Goal: Task Accomplishment & Management: Manage account settings

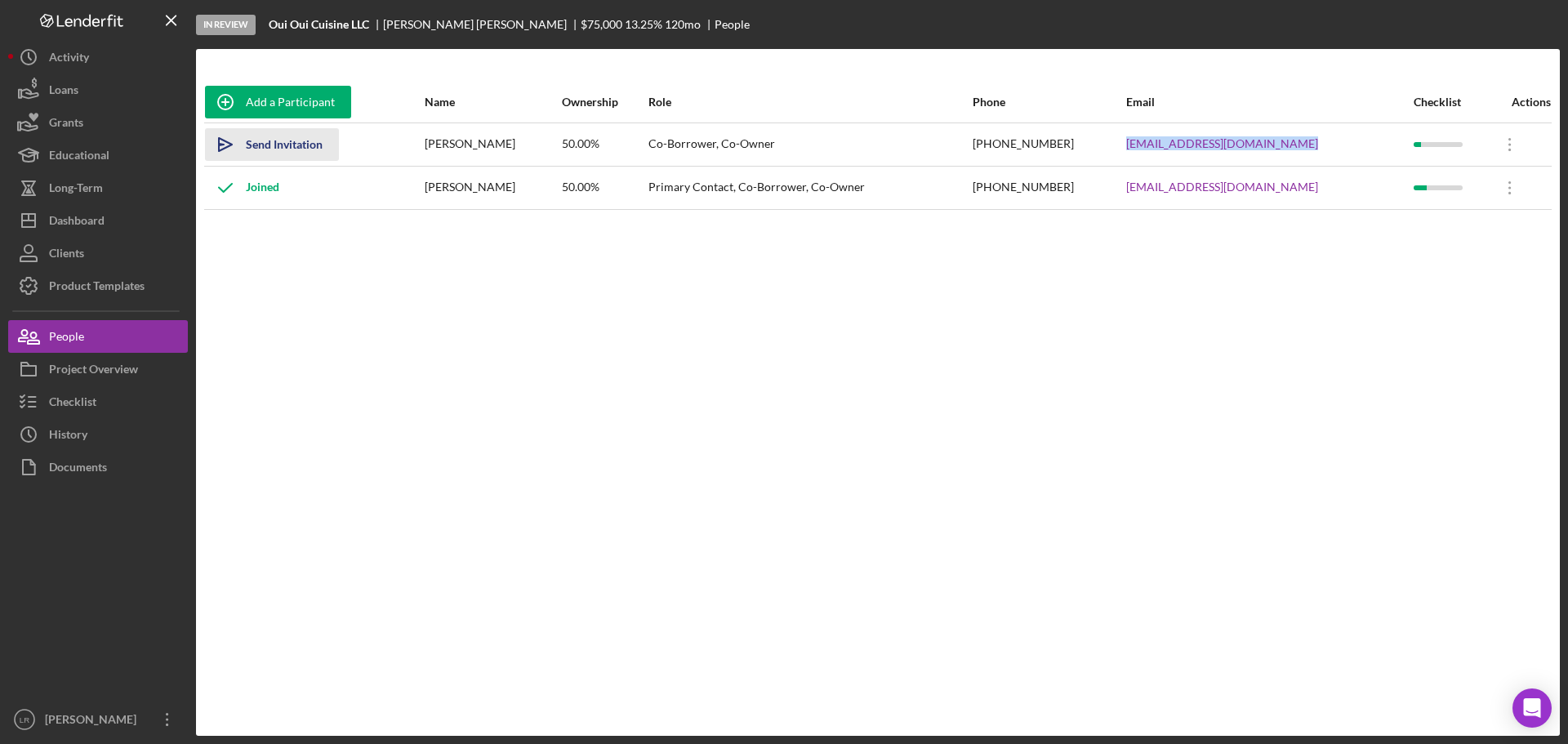
click at [254, 140] on div "Send Invitation" at bounding box center [284, 145] width 77 height 32
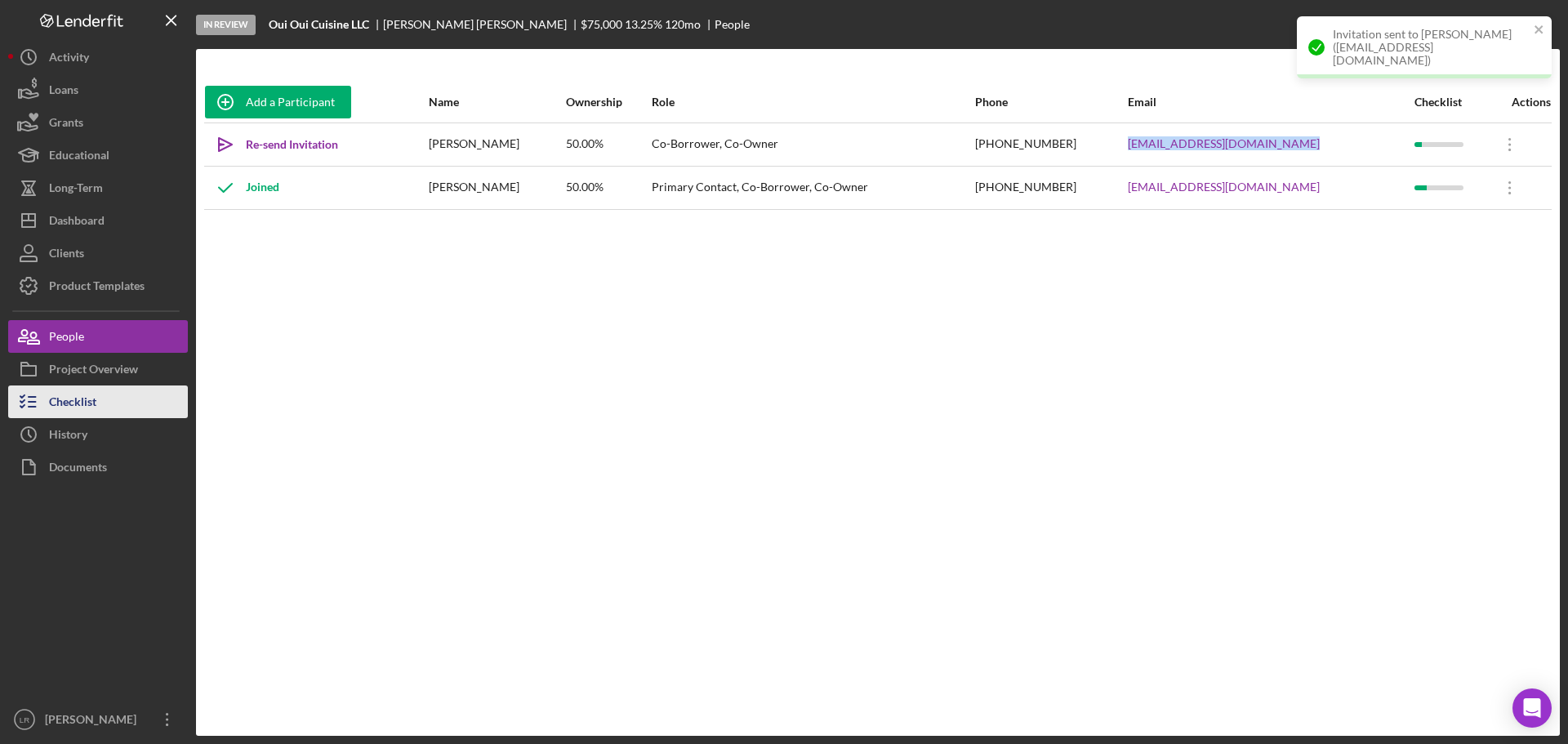
click at [110, 396] on button "Checklist" at bounding box center [98, 402] width 180 height 32
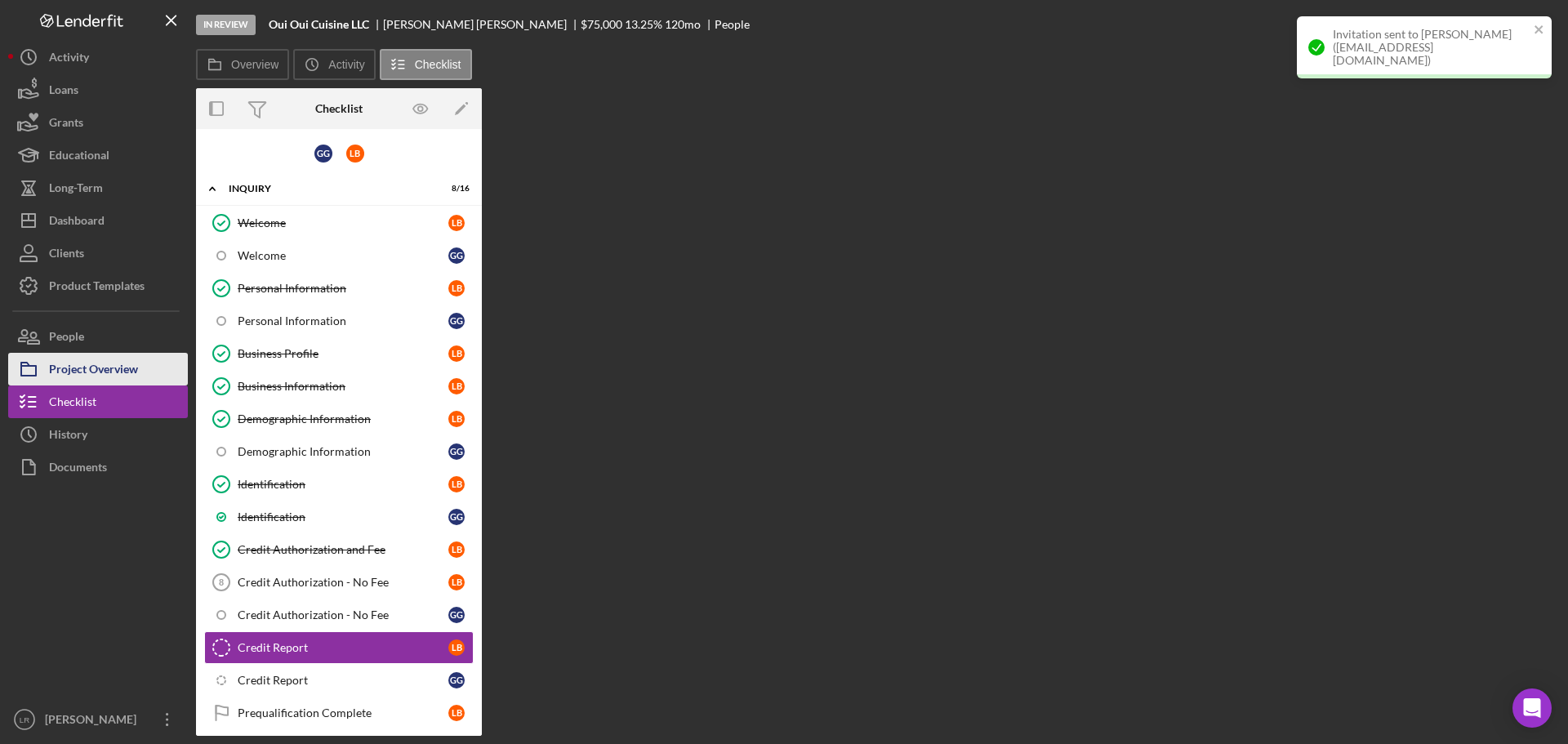
scroll to position [215, 0]
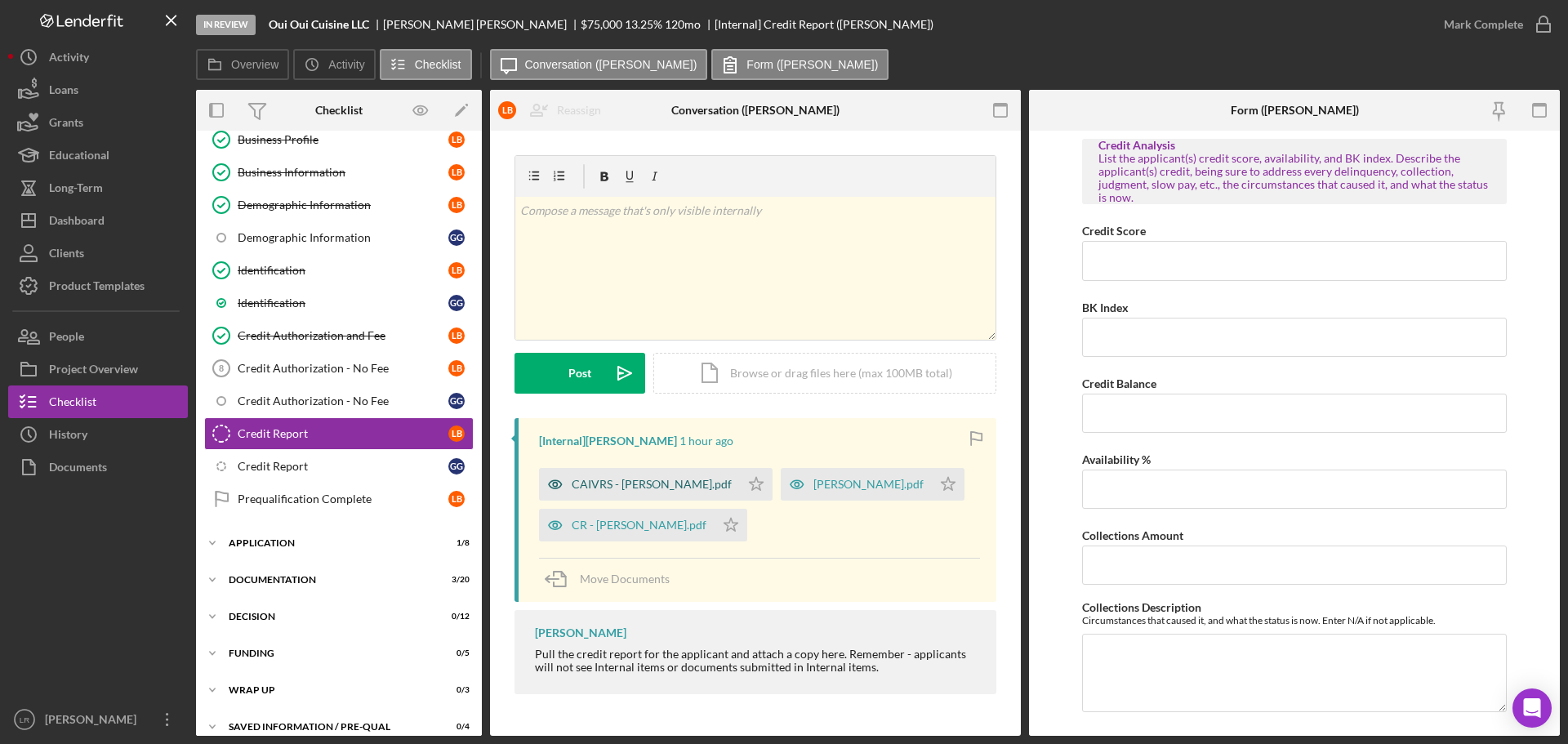
click at [636, 487] on div "CAIVRS - Byrne Laura.pdf" at bounding box center [652, 484] width 160 height 13
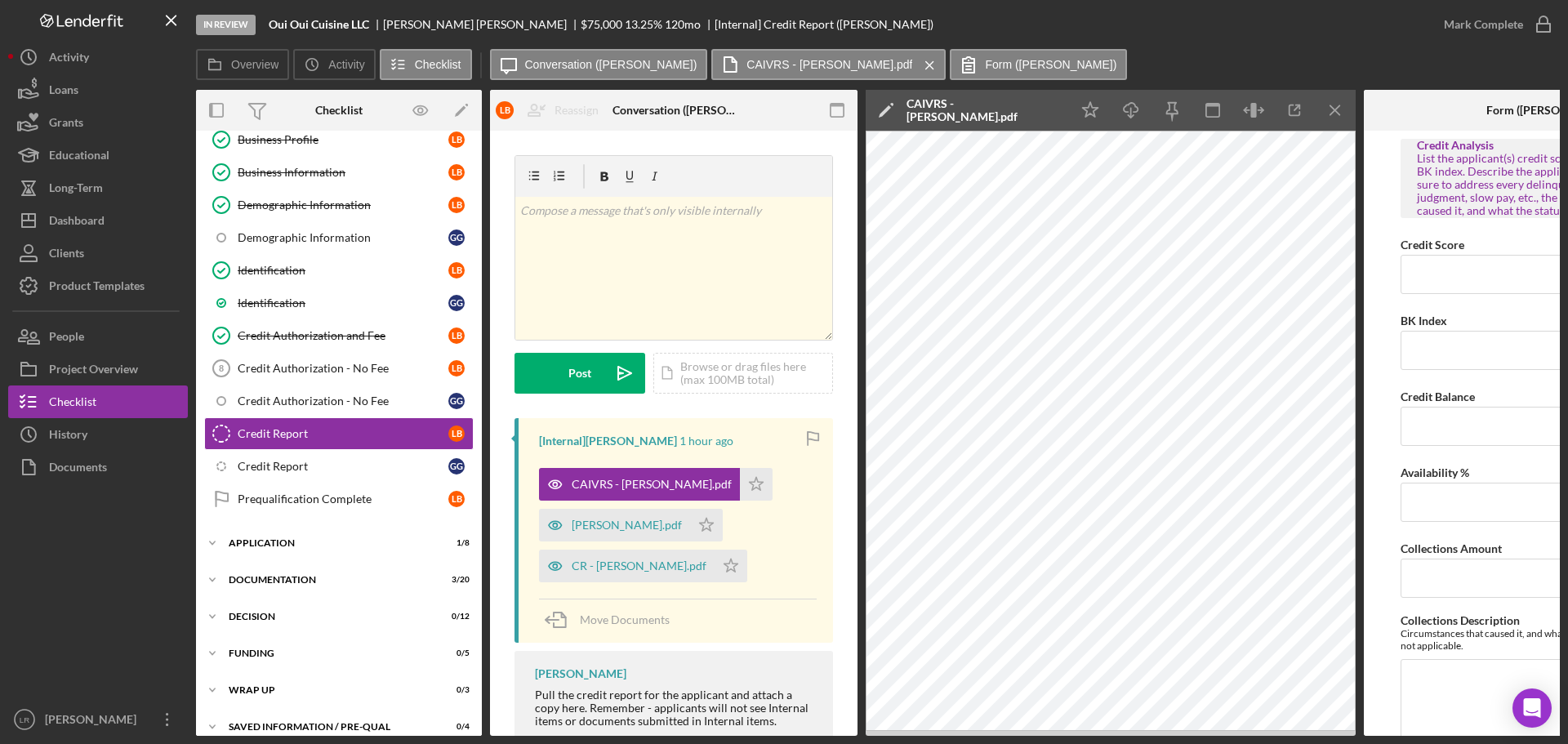
click at [890, 108] on polygon at bounding box center [884, 111] width 12 height 12
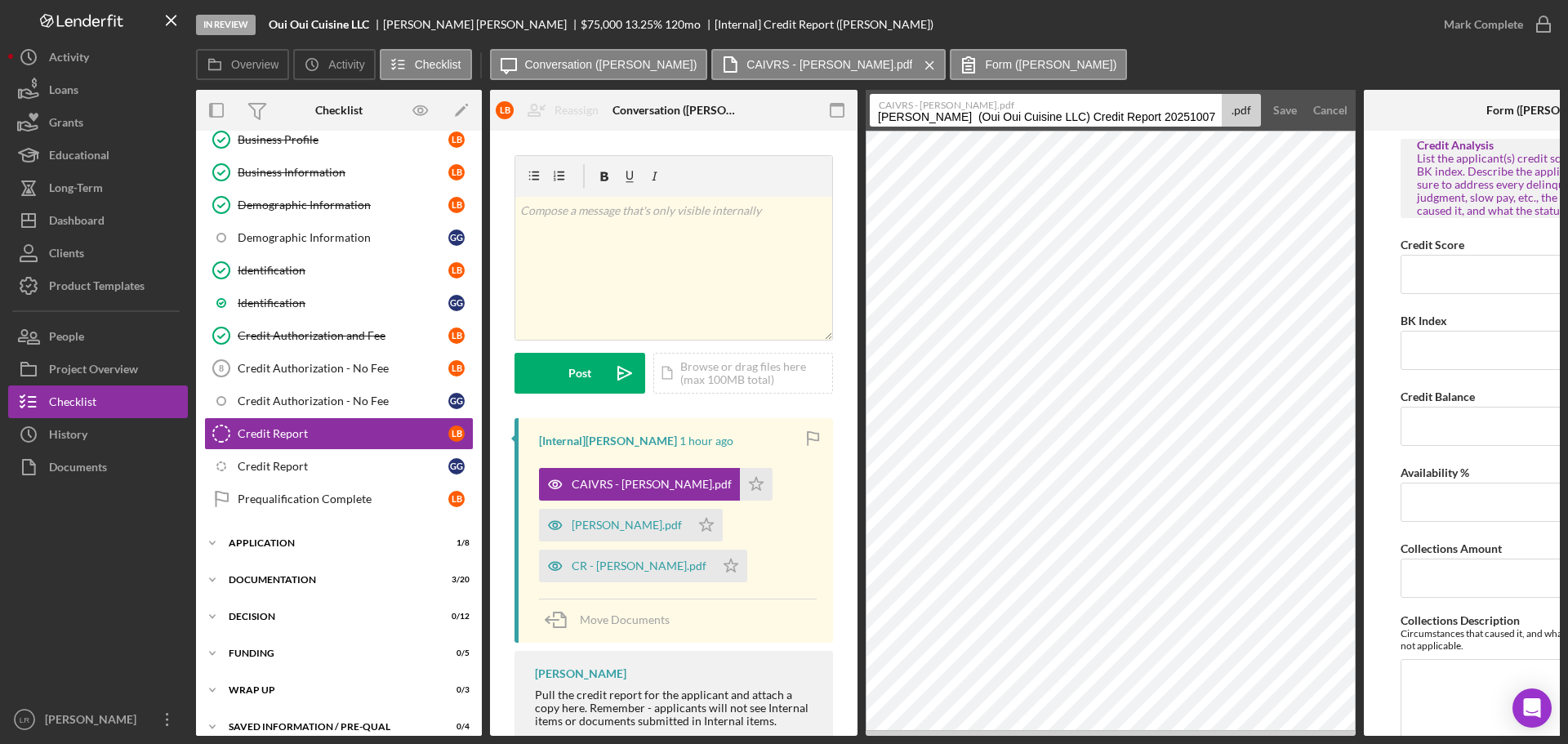
drag, startPoint x: 1089, startPoint y: 116, endPoint x: 706, endPoint y: 123, distance: 383.1
click at [706, 123] on div "Overview Internal Workflow Stage In Review Icon/Dropdown Arrow Archive (can una…" at bounding box center [877, 412] width 1363 height 646
click at [941, 111] on input "CAIVRS (JG)" at bounding box center [1045, 111] width 352 height 32
type input "CAIVRS (LB)"
click at [1265, 94] on button "Save" at bounding box center [1285, 111] width 40 height 32
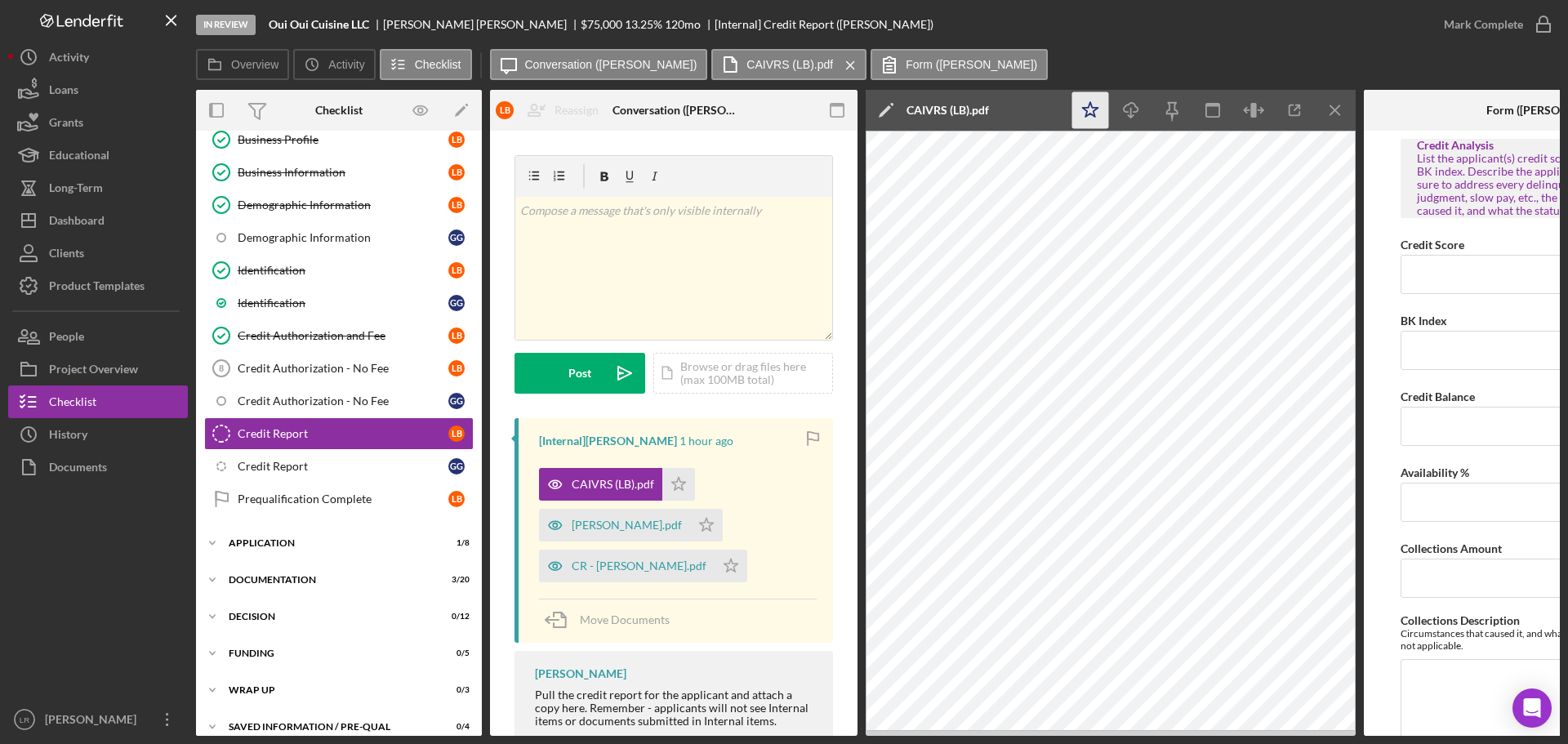
click at [1095, 106] on icon "Icon/Star" at bounding box center [1090, 111] width 37 height 37
click at [1123, 109] on icon "button" at bounding box center [1130, 107] width 14 height 9
click at [601, 519] on div "SIR - Byrne Laura.pdf" at bounding box center [627, 525] width 111 height 13
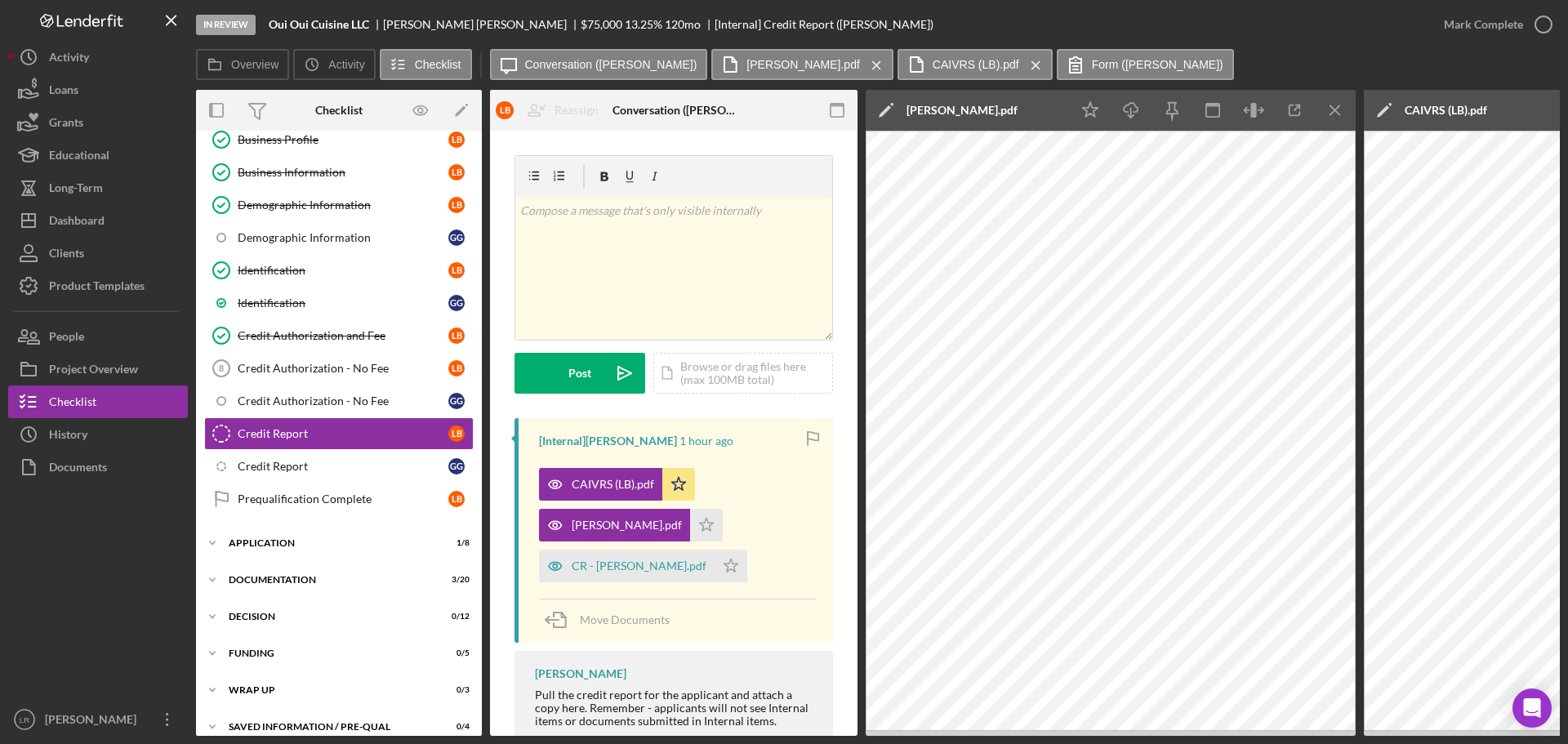
drag, startPoint x: 1017, startPoint y: 110, endPoint x: 904, endPoint y: 117, distance: 113.2
click at [904, 117] on div "Icon/Edit SIR - Byrne Laura.pdf" at bounding box center [968, 110] width 204 height 41
copy div "SIR - Byrne Laura.pdf"
click at [883, 106] on icon "Icon/Edit" at bounding box center [886, 110] width 41 height 41
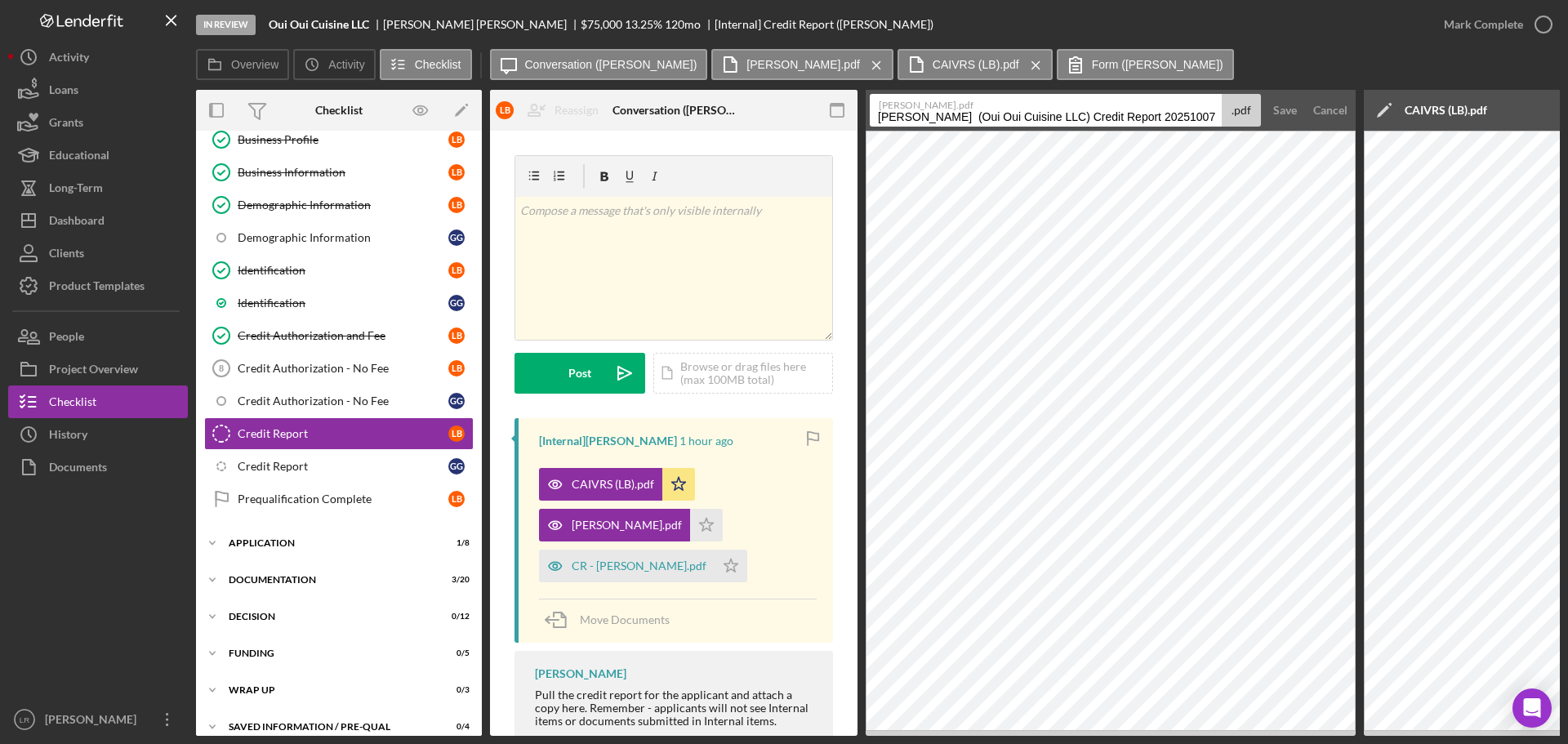
drag, startPoint x: 1199, startPoint y: 111, endPoint x: 752, endPoint y: 114, distance: 447.0
click at [752, 114] on div "Overview Internal Workflow Stage In Review Icon/Dropdown Arrow Archive (can una…" at bounding box center [877, 412] width 1363 height 646
paste input "SIR - Byrne Laura.pdf"
drag, startPoint x: 906, startPoint y: 116, endPoint x: 1162, endPoint y: 117, distance: 256.0
click at [1162, 117] on input "SIR - Byrne Laura.pdf" at bounding box center [1045, 111] width 352 height 32
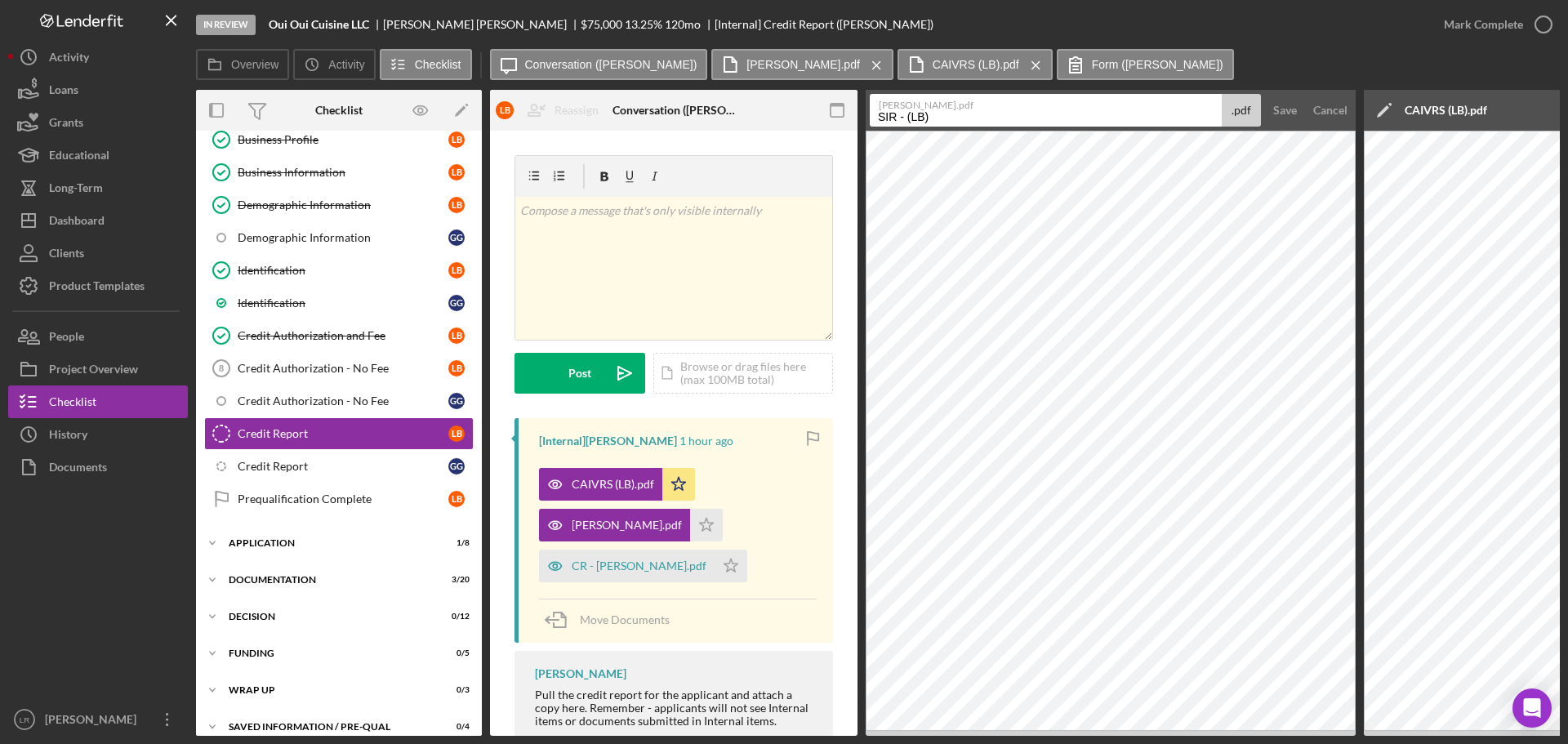
type input "SIR - (LB)"
click at [1265, 94] on button "Save" at bounding box center [1285, 111] width 40 height 32
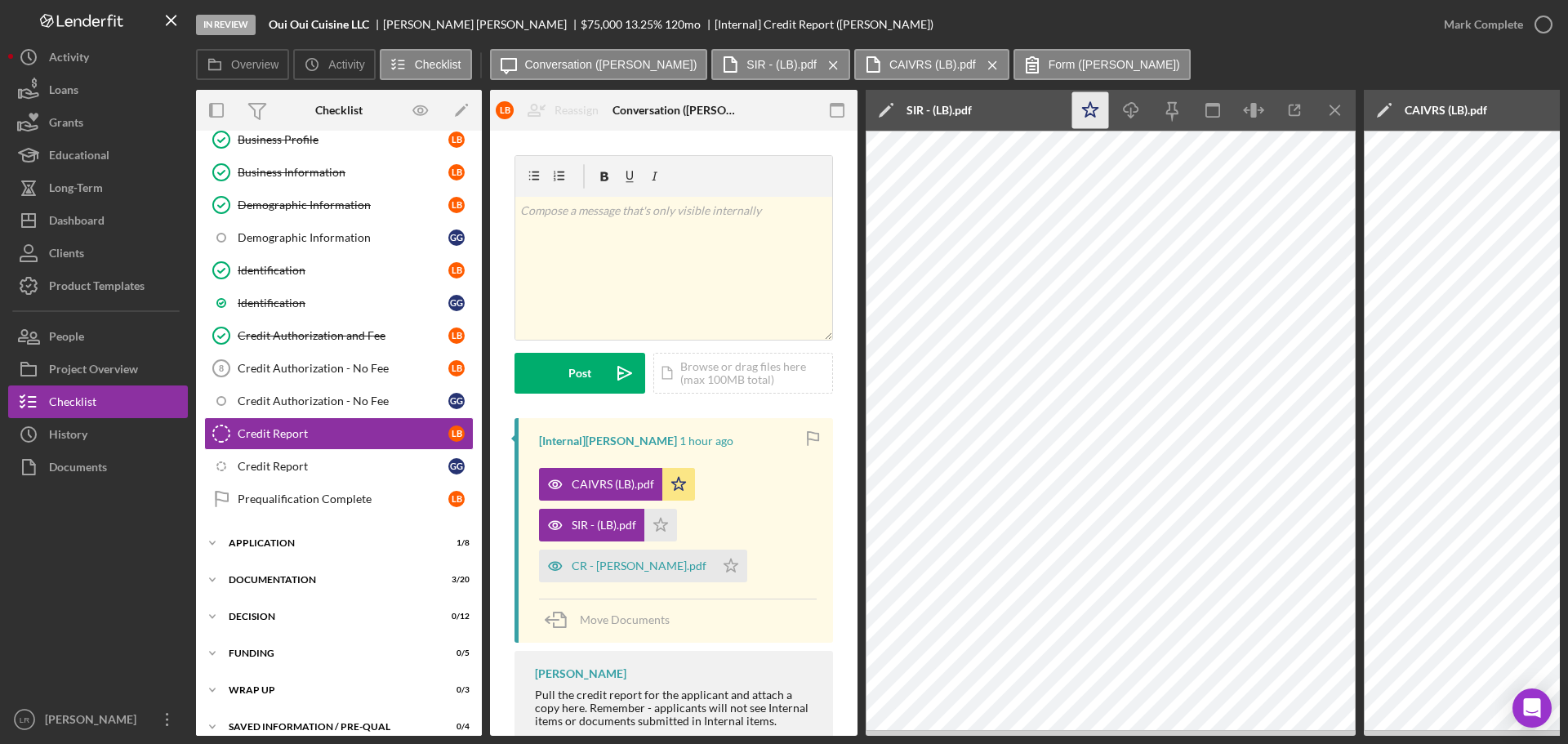
click at [1094, 111] on polygon "button" at bounding box center [1091, 109] width 15 height 14
click at [1126, 110] on icon "Icon/Download" at bounding box center [1131, 111] width 37 height 37
drag, startPoint x: 645, startPoint y: 562, endPoint x: 695, endPoint y: 499, distance: 80.4
click at [645, 562] on div "CR - [PERSON_NAME].pdf" at bounding box center [638, 566] width 134 height 13
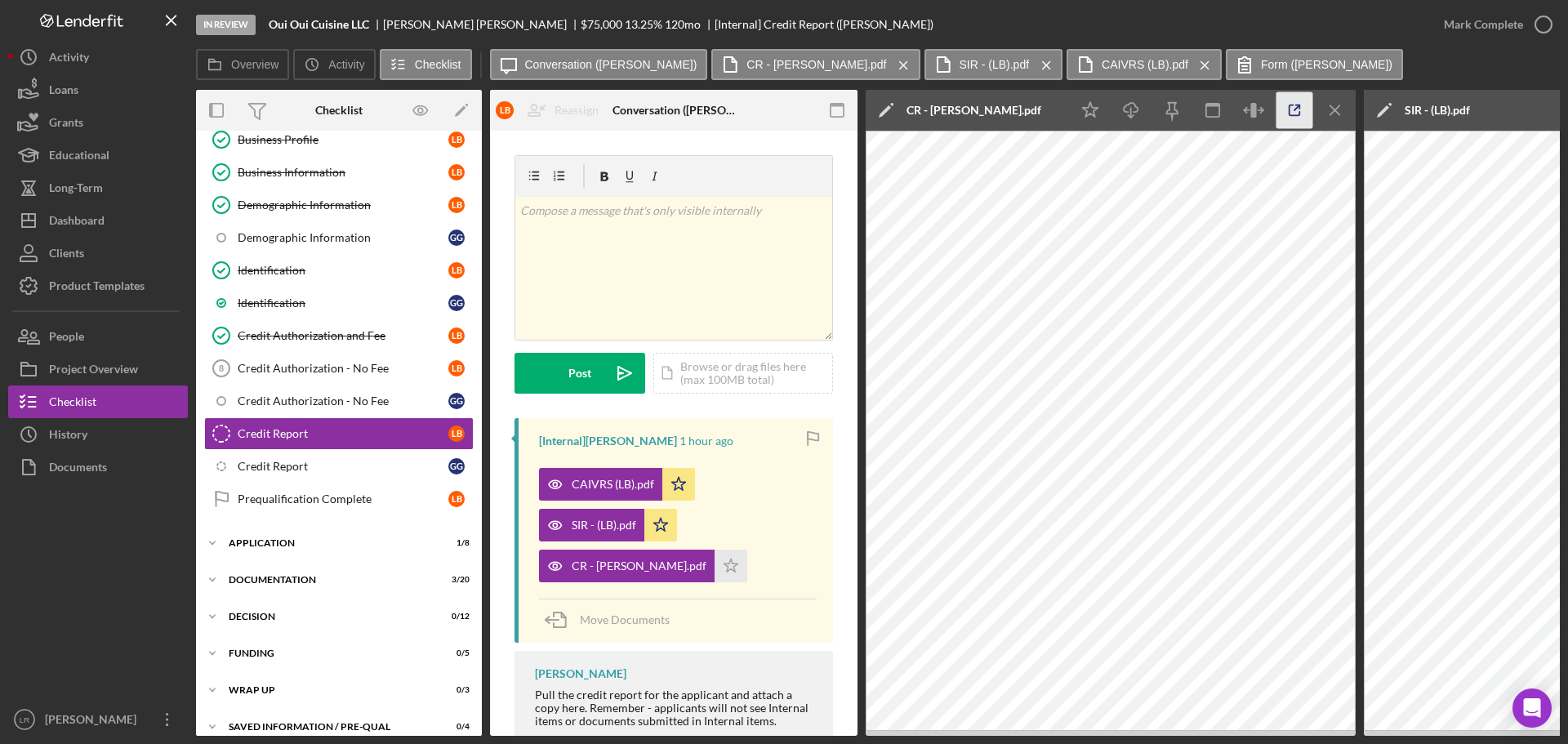
click at [1289, 111] on icon "button" at bounding box center [1294, 111] width 10 height 10
click at [885, 105] on icon "Icon/Edit" at bounding box center [886, 110] width 41 height 41
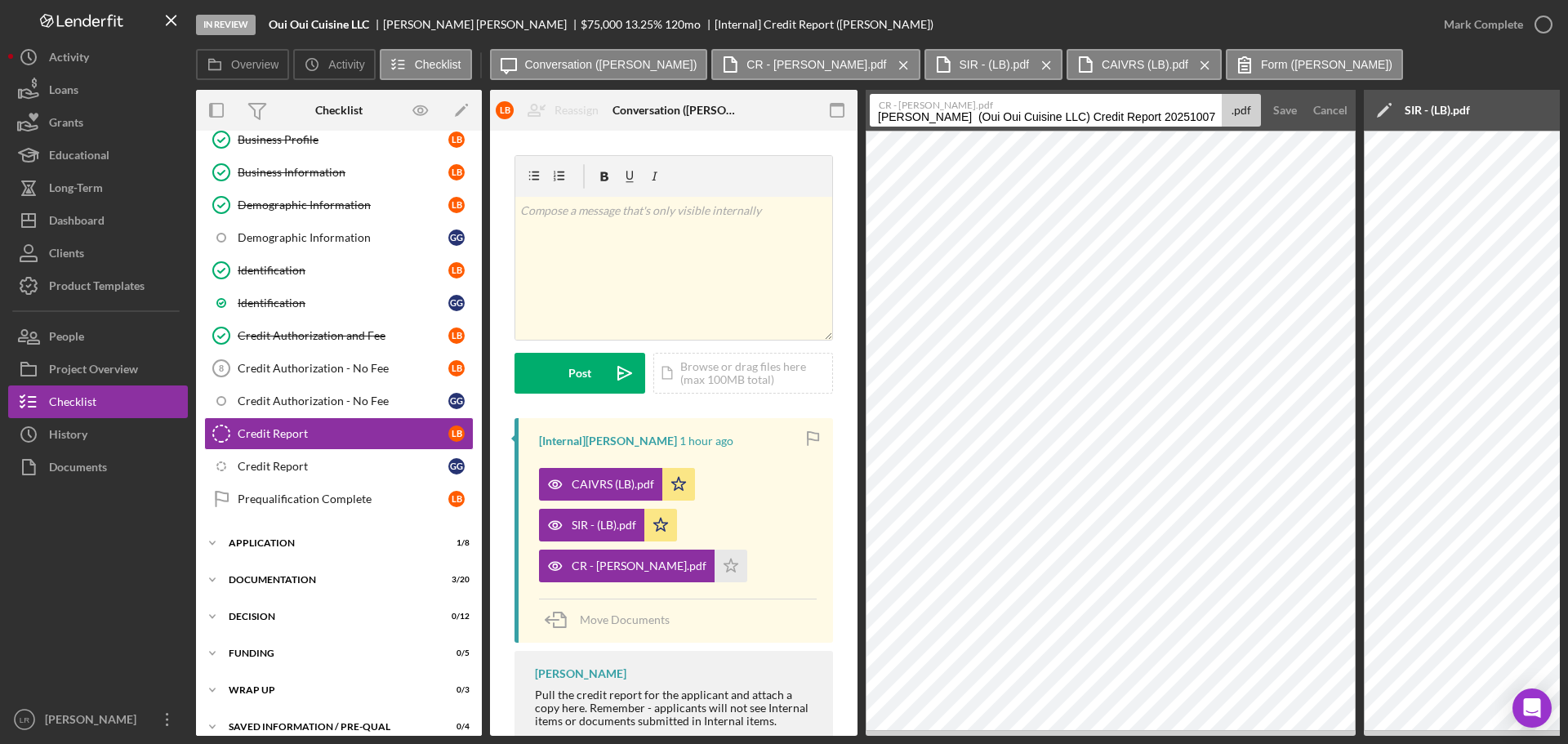
drag, startPoint x: 1191, startPoint y: 113, endPoint x: 1134, endPoint y: 111, distance: 57.0
click at [1134, 111] on input "Byrne, Laura (Oui Oui Cuisine LLC) Credit Report 20251007" at bounding box center [1045, 111] width 352 height 32
click at [546, 112] on div "Overview Internal Workflow Stage In Review Icon/Dropdown Arrow Archive (can una…" at bounding box center [877, 412] width 1363 height 646
type input "Credit Report (LB)"
click at [1290, 116] on div "Save" at bounding box center [1284, 111] width 24 height 32
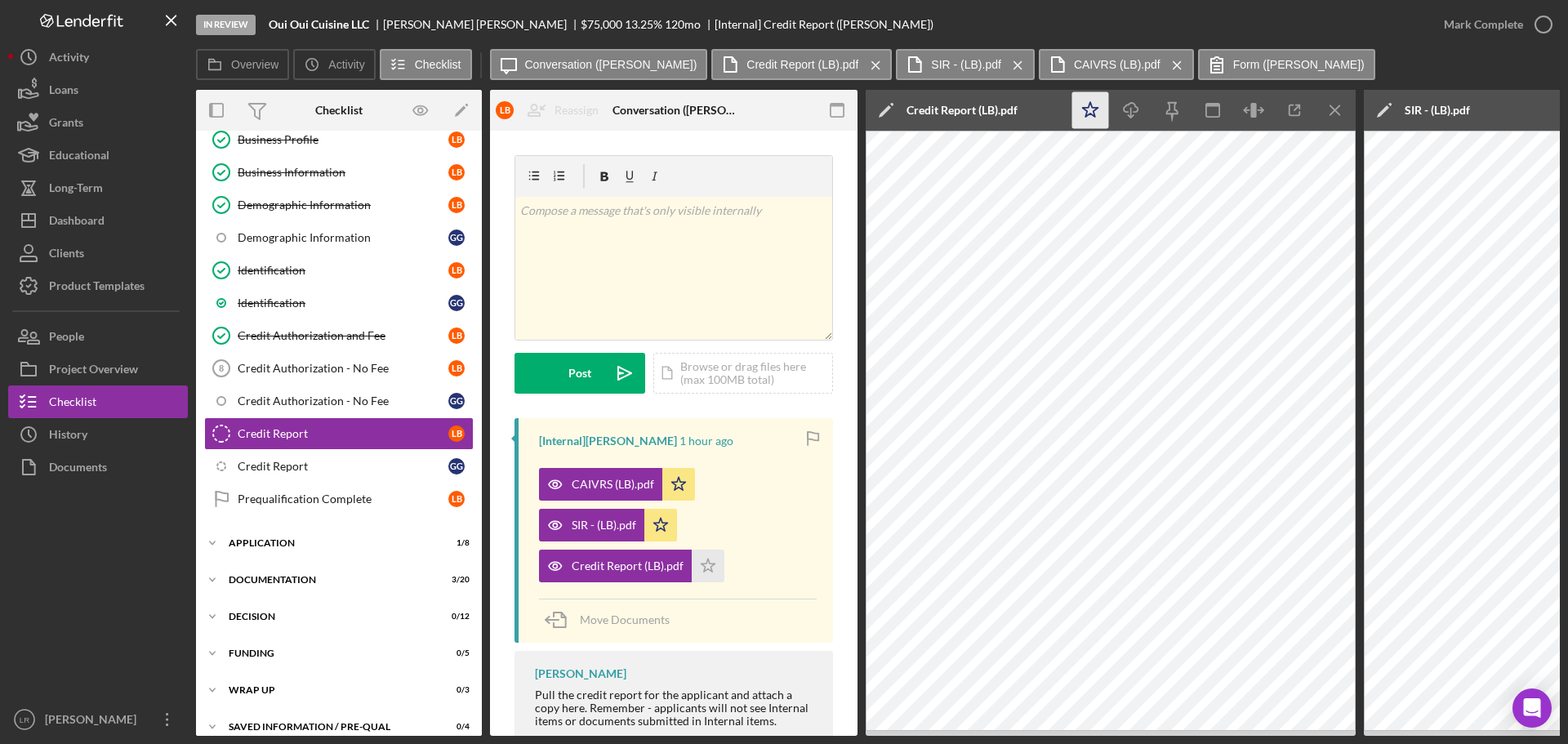
click at [1097, 114] on icon "Icon/Star" at bounding box center [1090, 111] width 37 height 37
click at [1126, 111] on icon "Icon/Download" at bounding box center [1131, 111] width 37 height 37
click at [1542, 28] on icon "button" at bounding box center [1542, 24] width 41 height 41
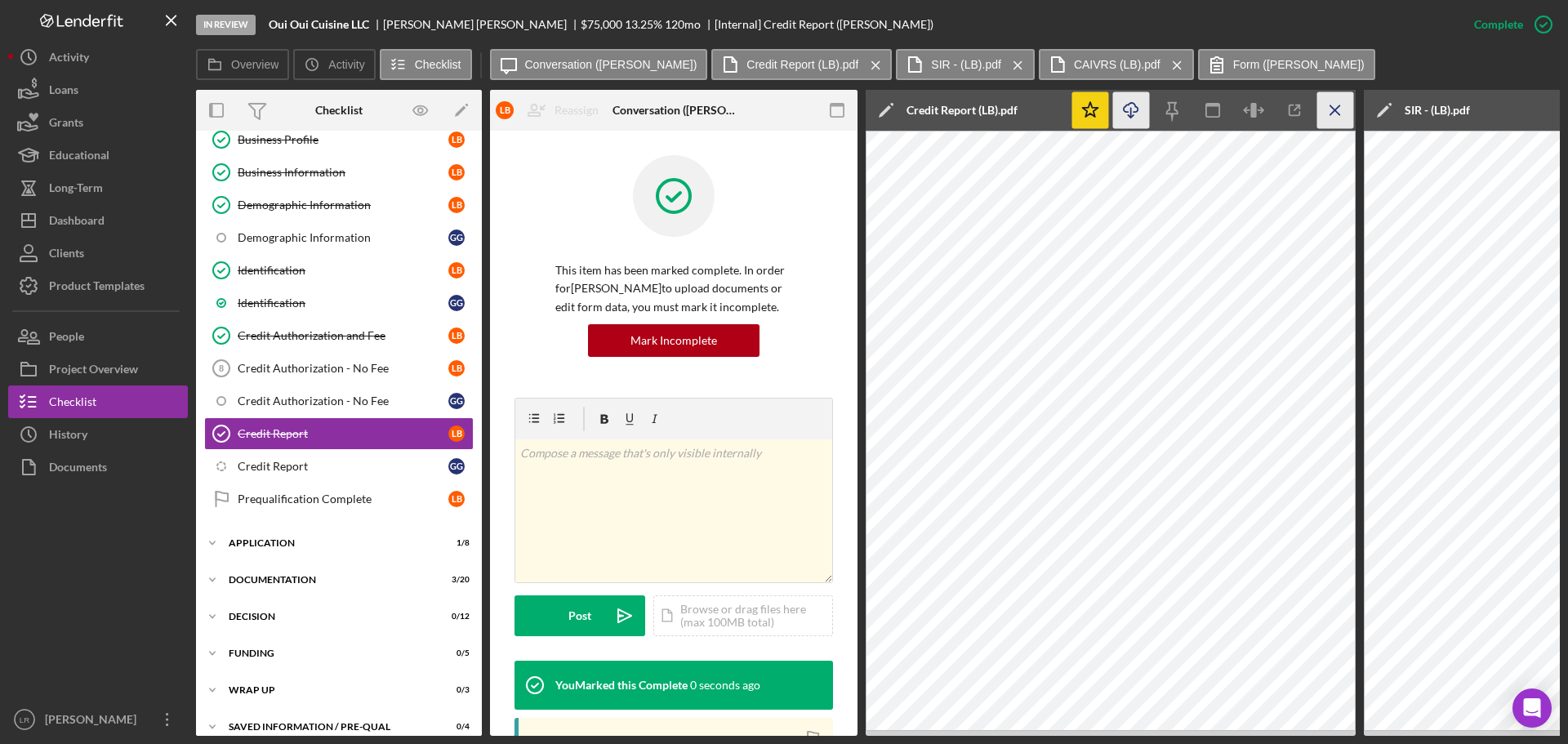
click at [1338, 110] on icon "Icon/Menu Close" at bounding box center [1335, 111] width 37 height 37
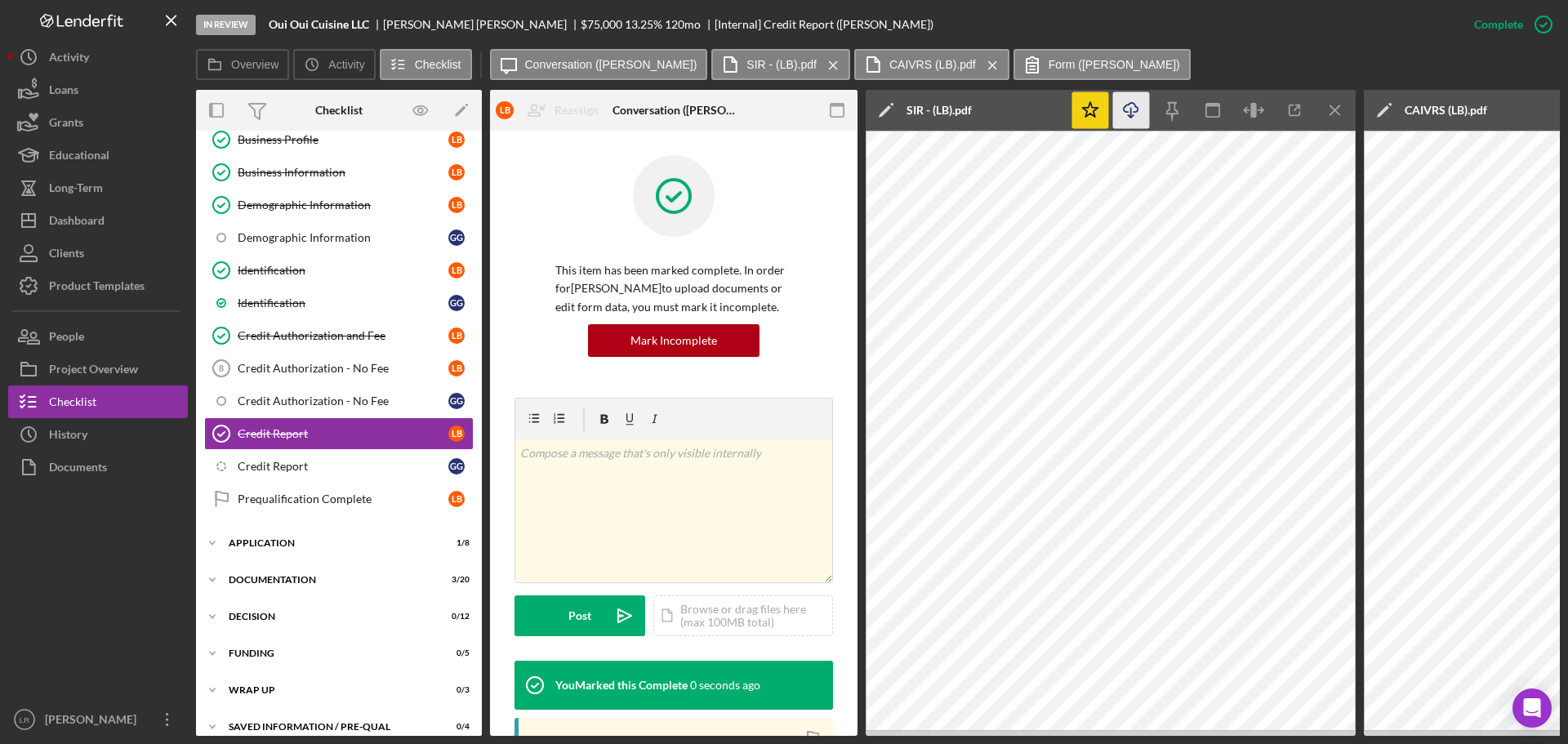
click at [1338, 110] on icon "Icon/Menu Close" at bounding box center [1335, 111] width 37 height 37
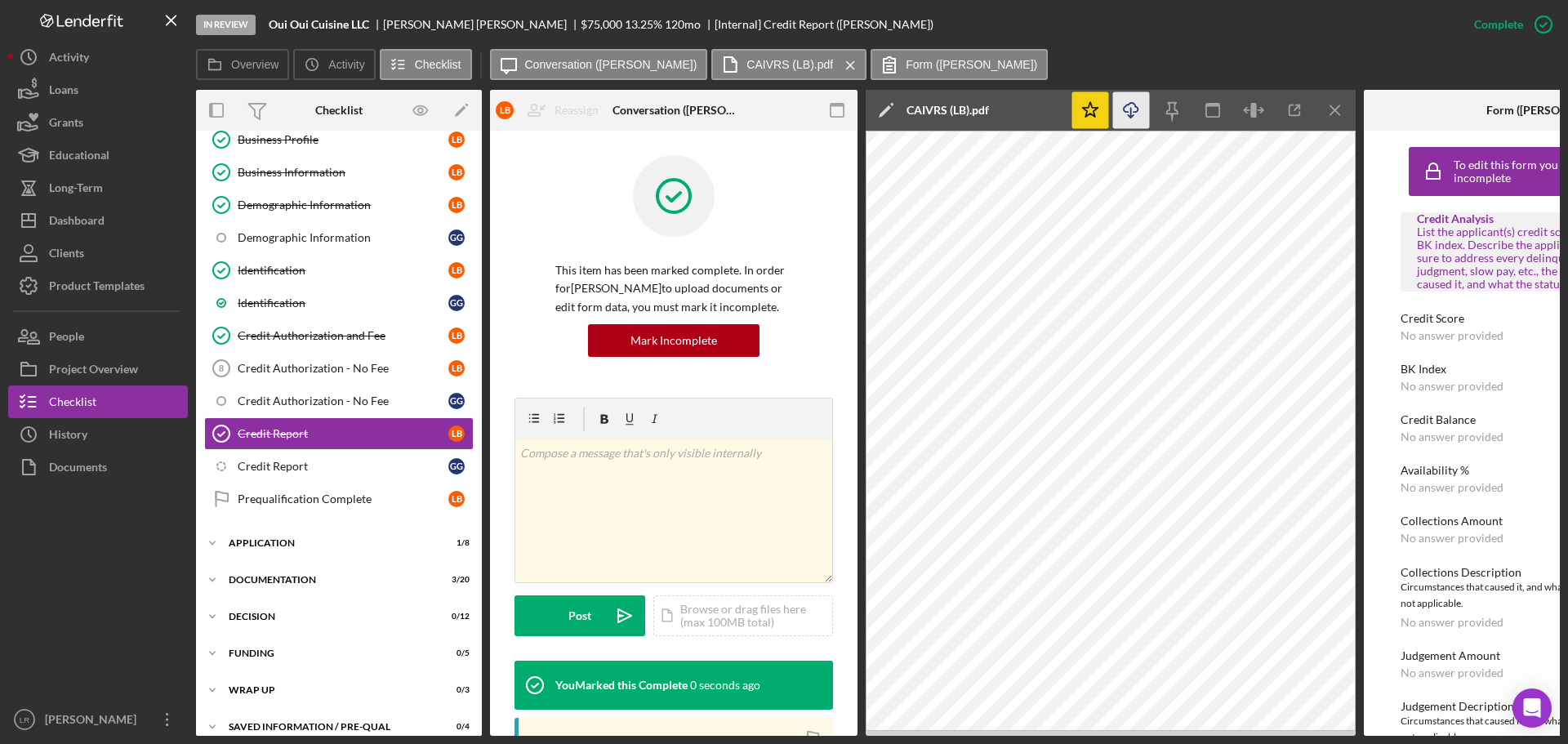
click at [1338, 110] on icon "Icon/Menu Close" at bounding box center [1335, 111] width 37 height 37
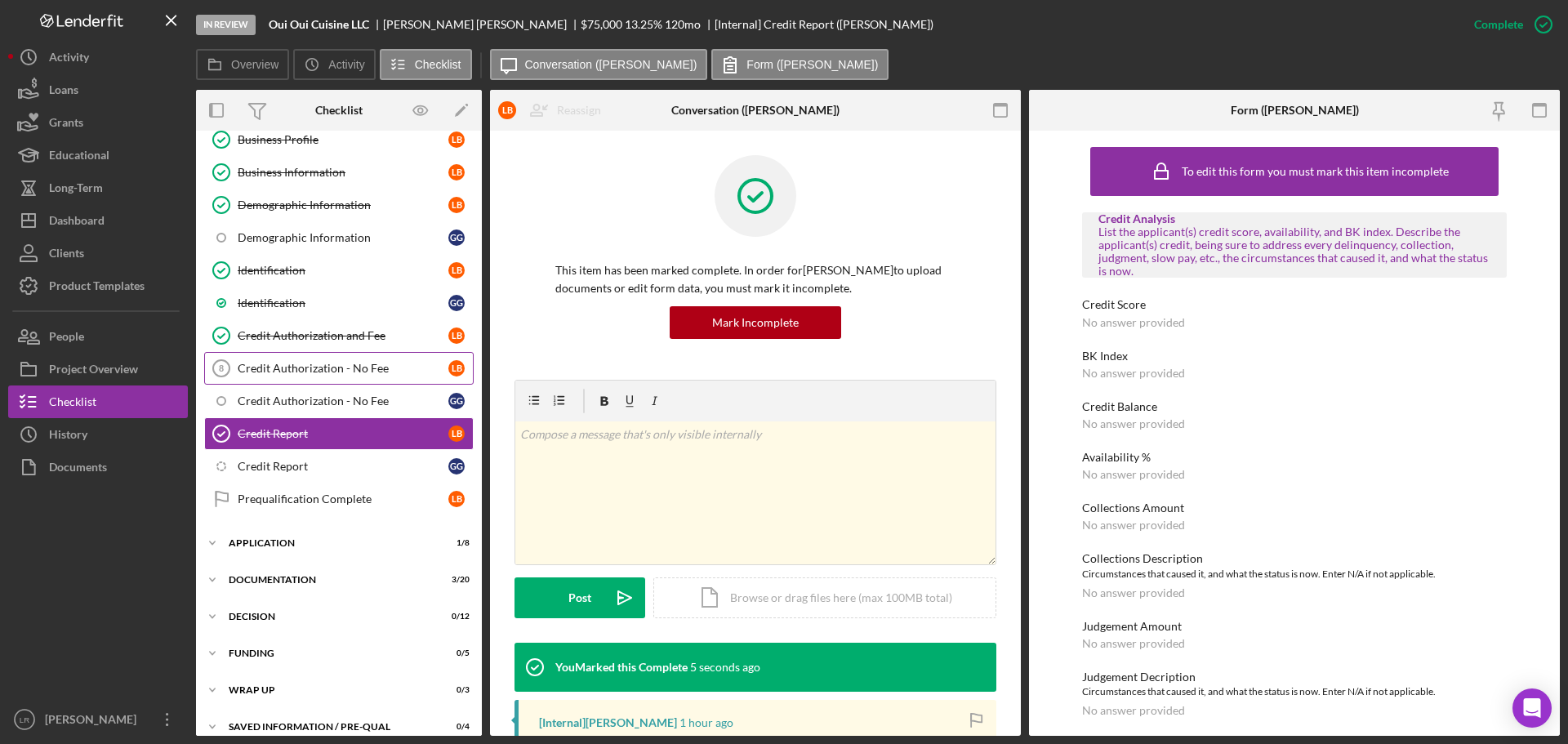
click at [323, 365] on div "Credit Authorization - No Fee" at bounding box center [342, 369] width 211 height 13
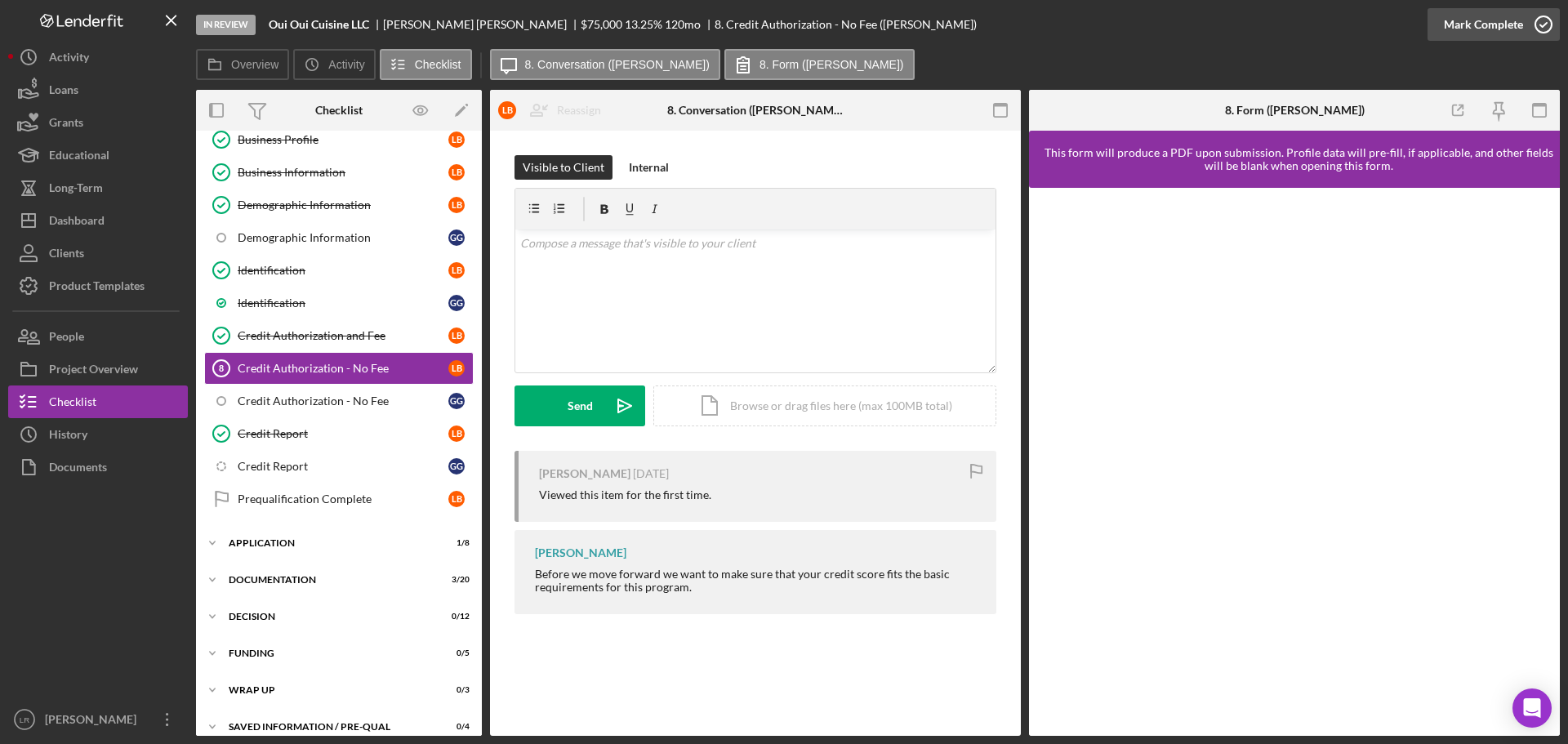
click at [1529, 24] on icon "button" at bounding box center [1542, 24] width 41 height 41
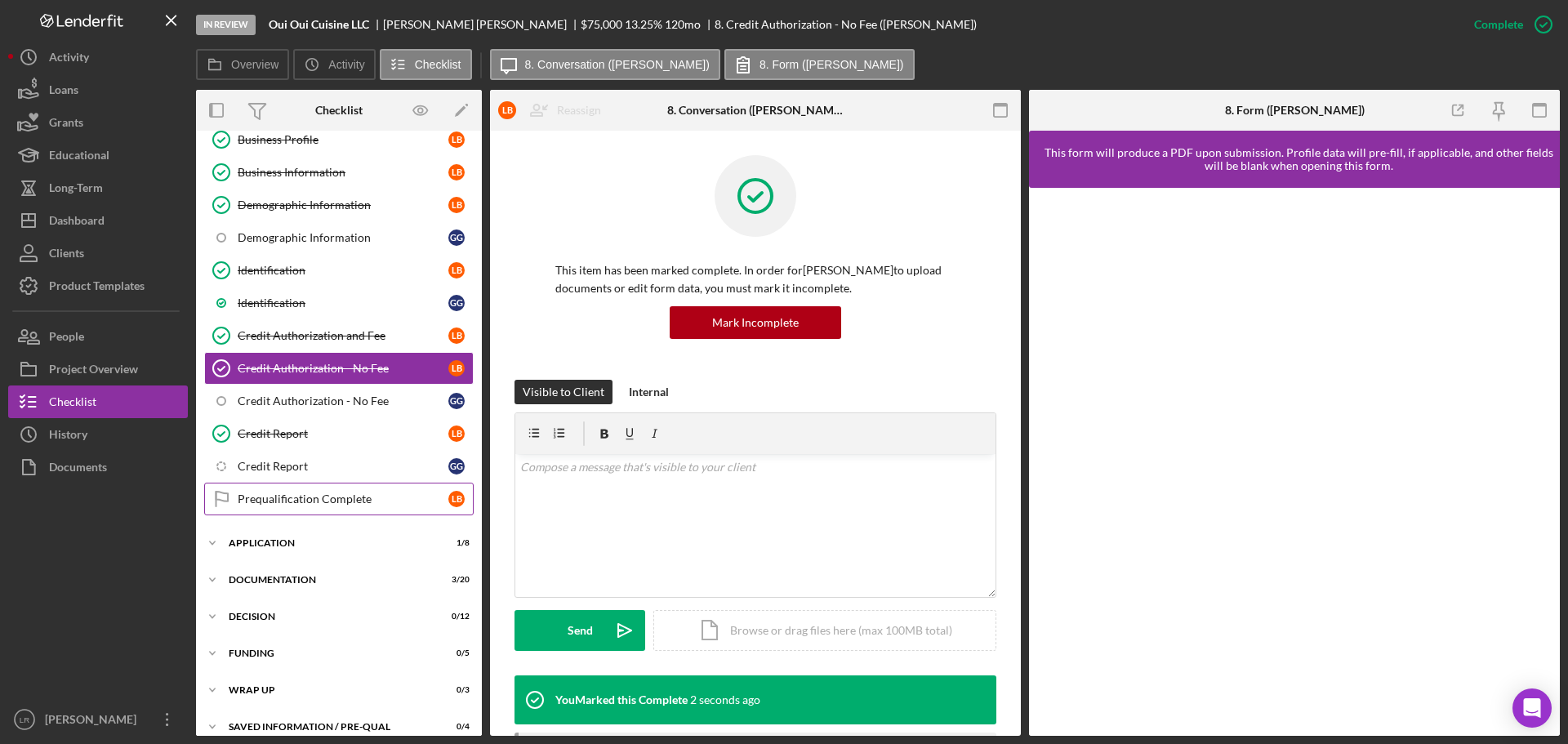
click at [296, 501] on div "Prequalification Complete" at bounding box center [342, 499] width 211 height 13
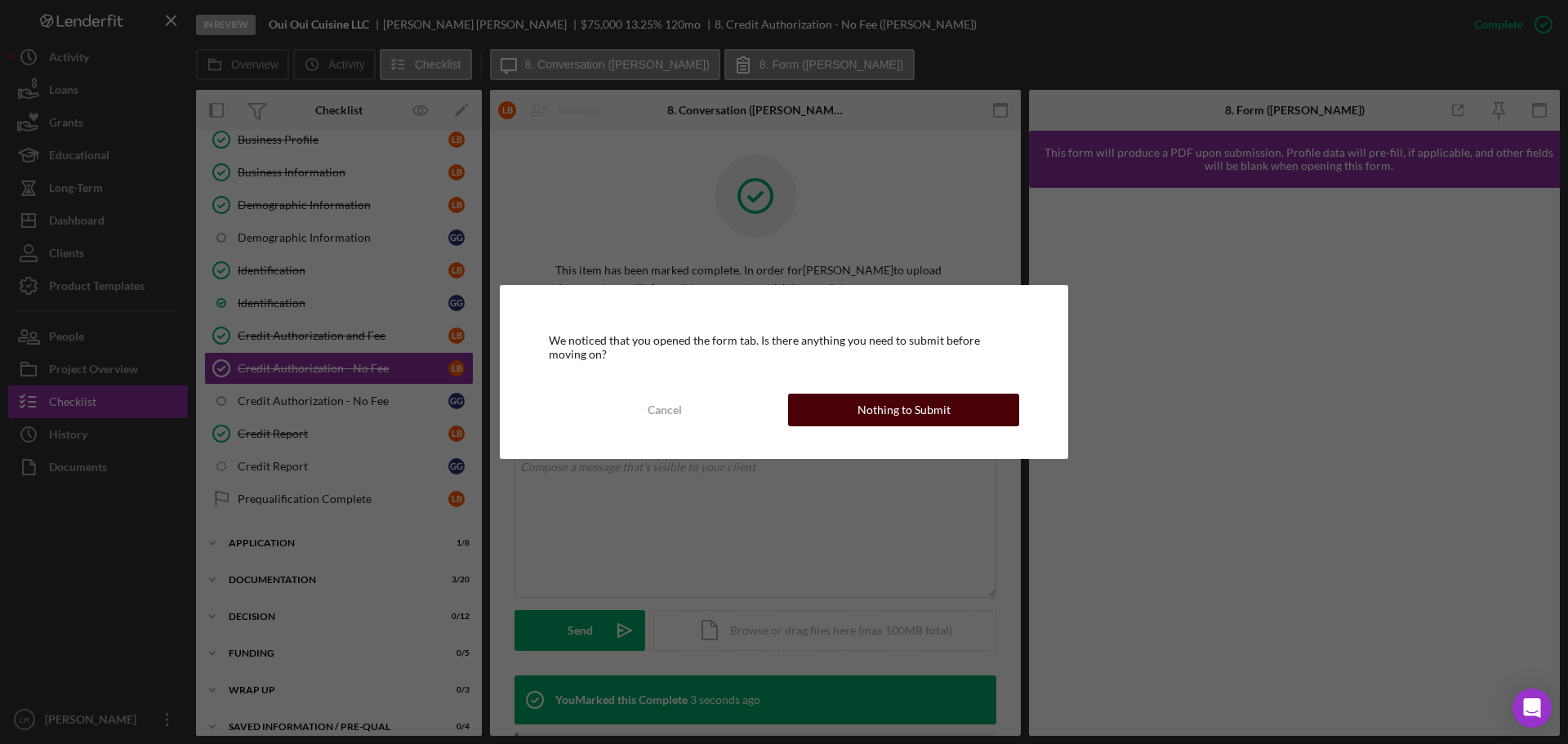
click at [922, 402] on div "Nothing to Submit" at bounding box center [904, 410] width 93 height 32
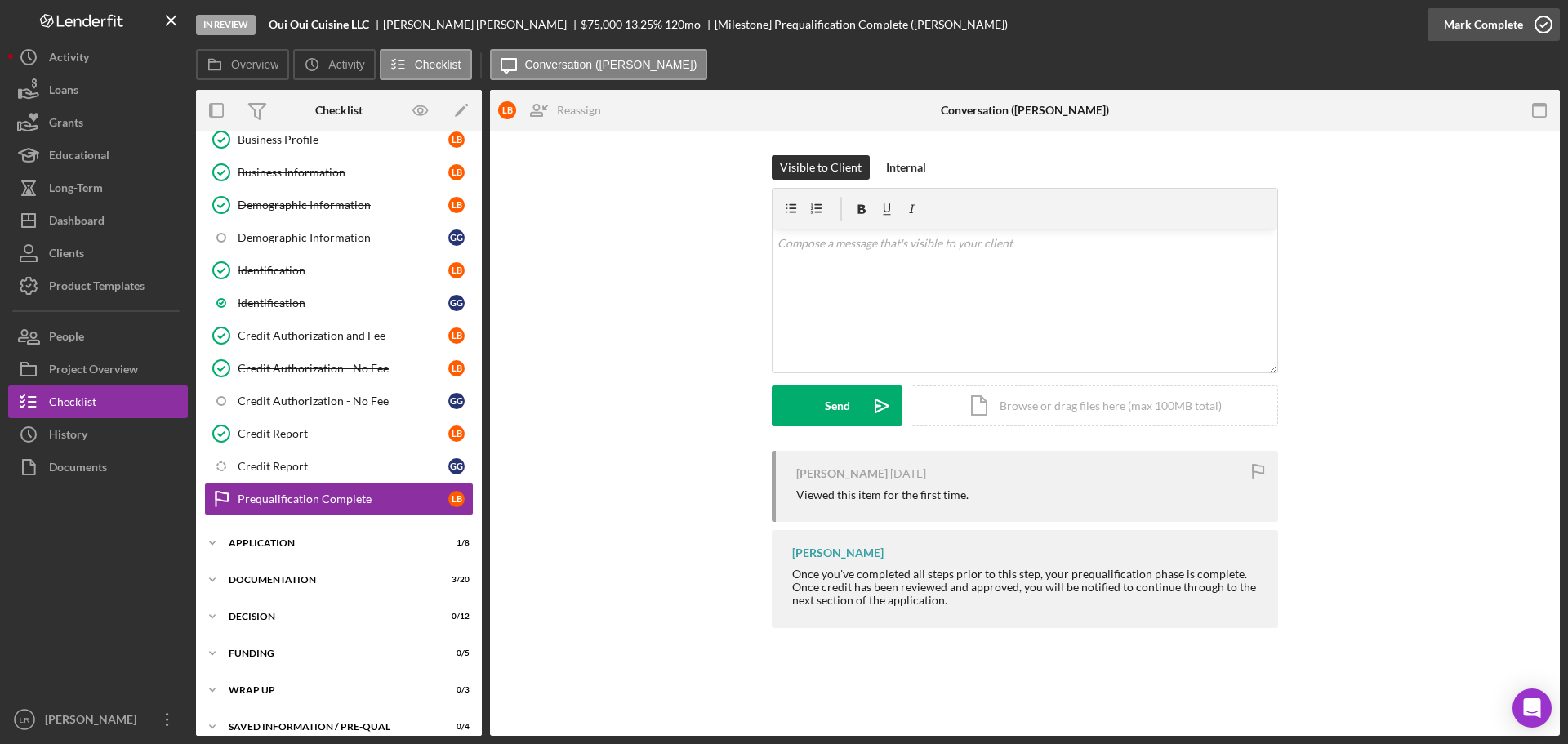
click at [1479, 13] on div "Mark Complete" at bounding box center [1482, 25] width 79 height 32
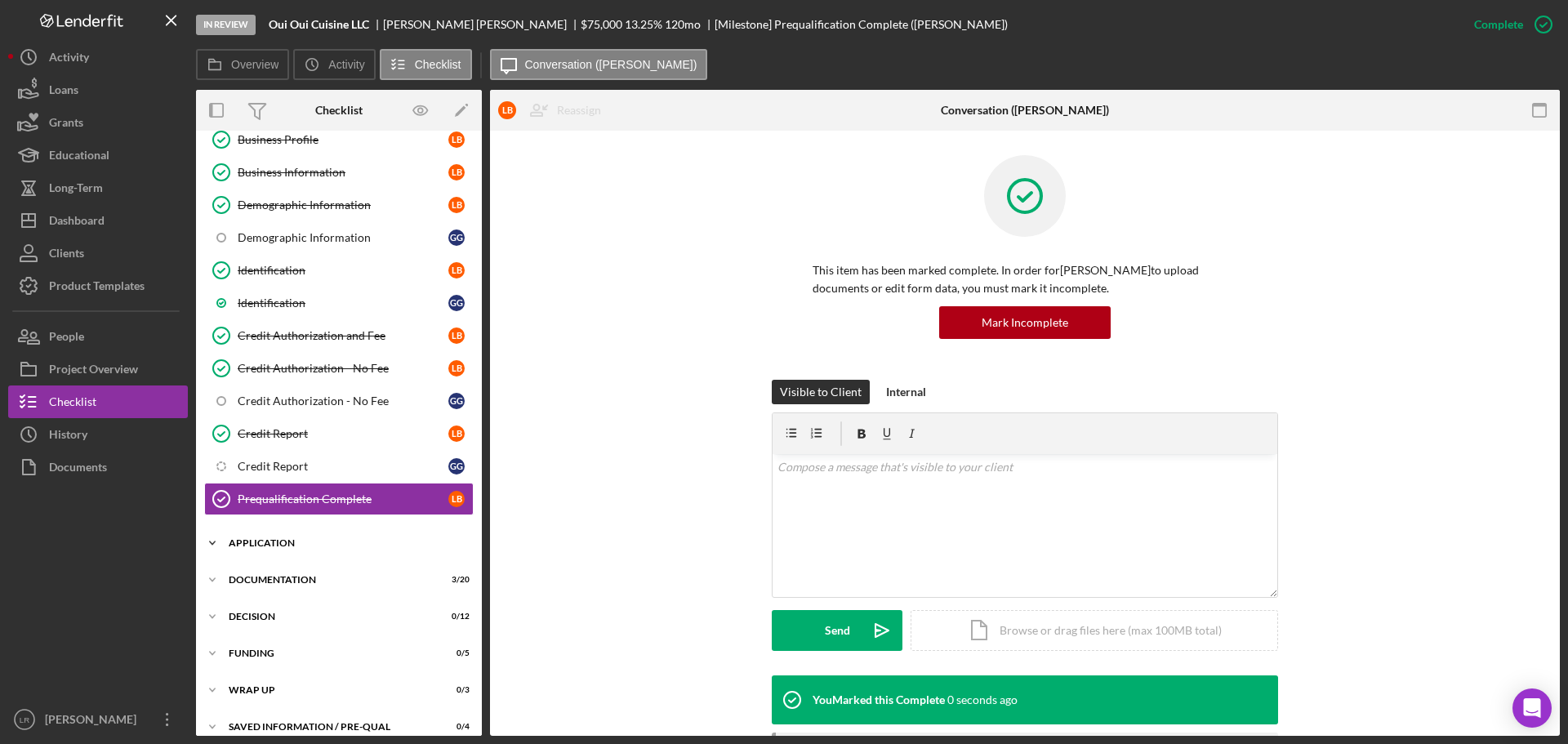
click at [260, 540] on div "Application" at bounding box center [345, 543] width 232 height 10
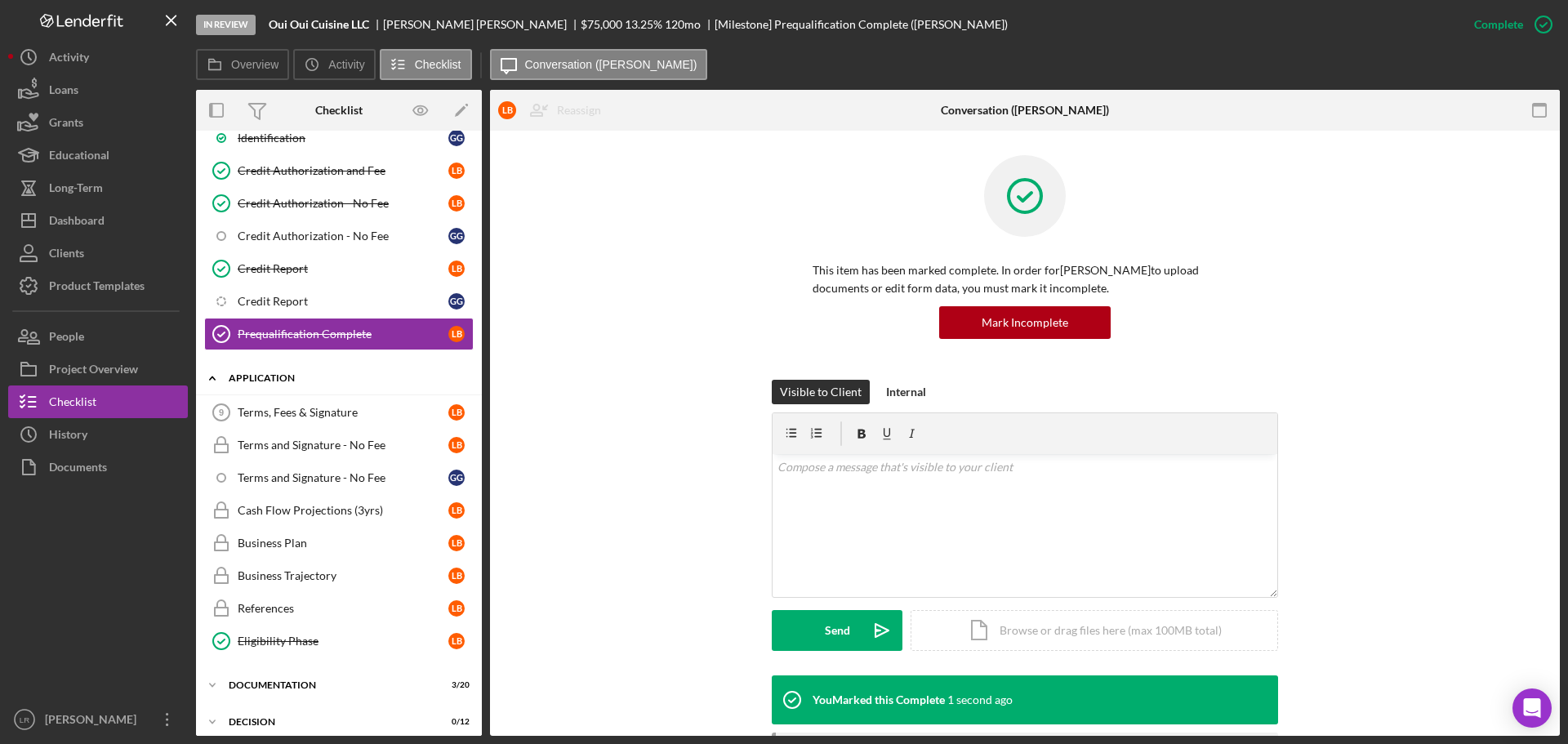
scroll to position [460, 0]
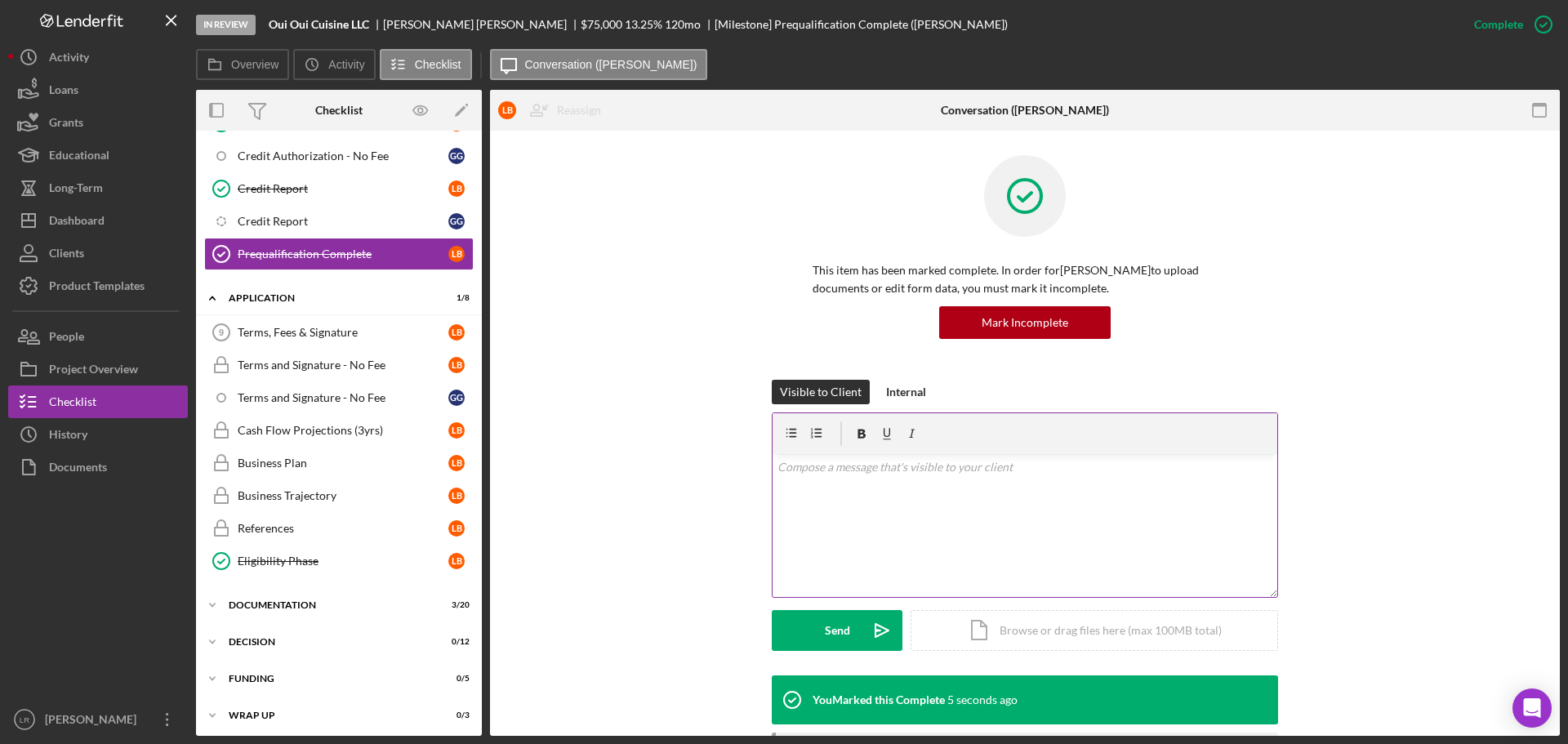
click at [932, 523] on div "v Color teal Color pink Remove color Add row above Add row below Add column bef…" at bounding box center [1025, 526] width 505 height 143
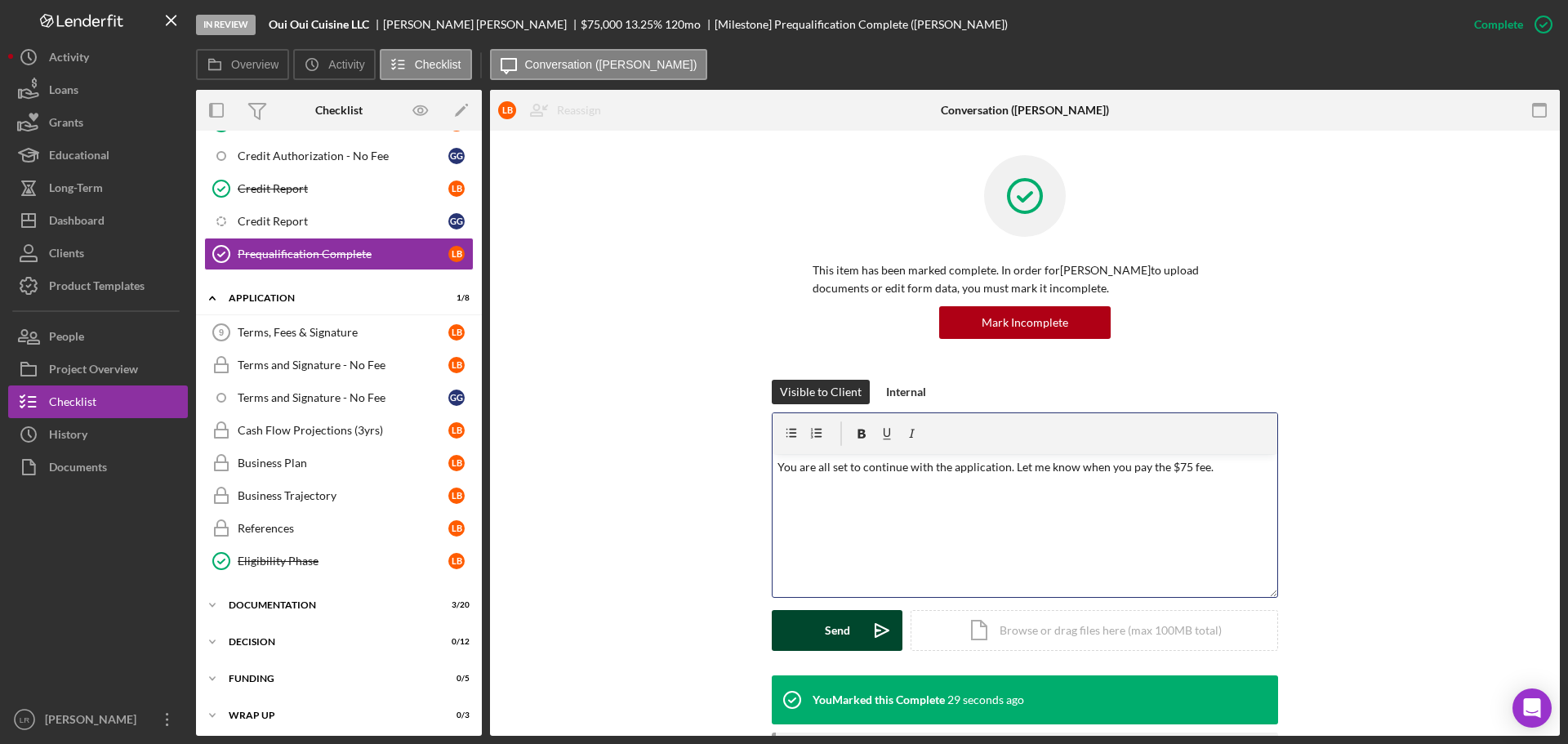
click at [827, 632] on div "Send" at bounding box center [837, 630] width 26 height 41
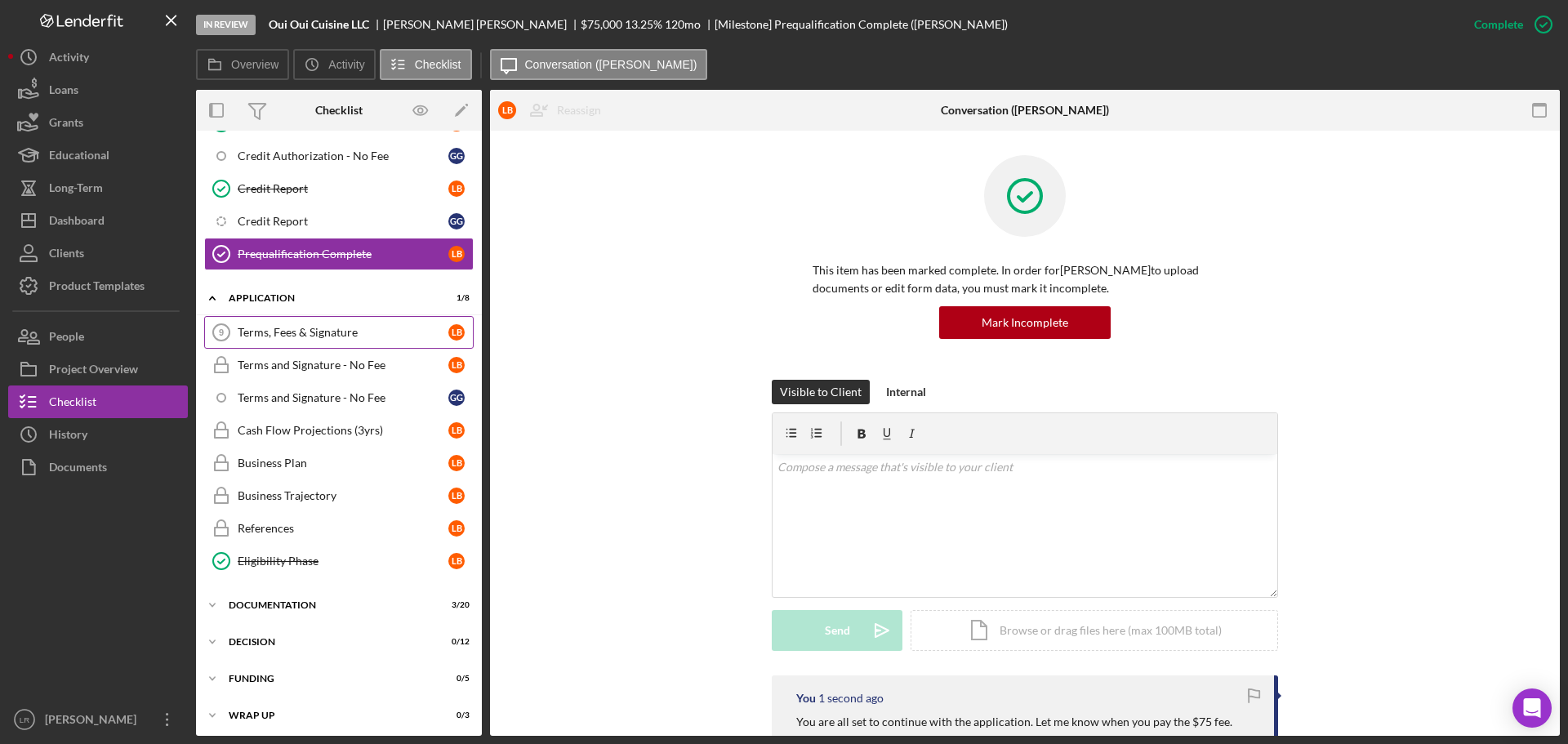
click at [269, 326] on div "Terms, Fees & Signature" at bounding box center [342, 332] width 211 height 13
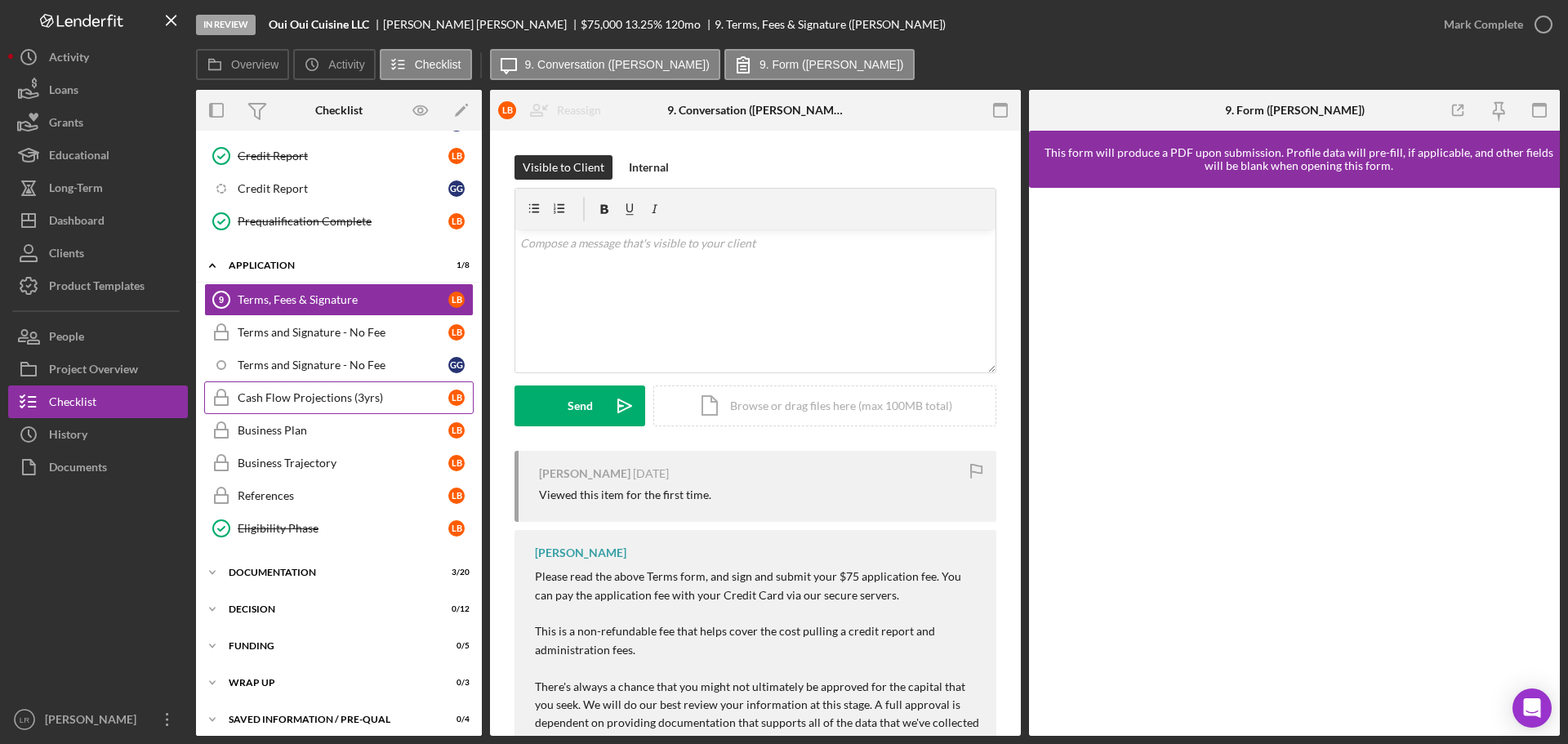
scroll to position [502, 0]
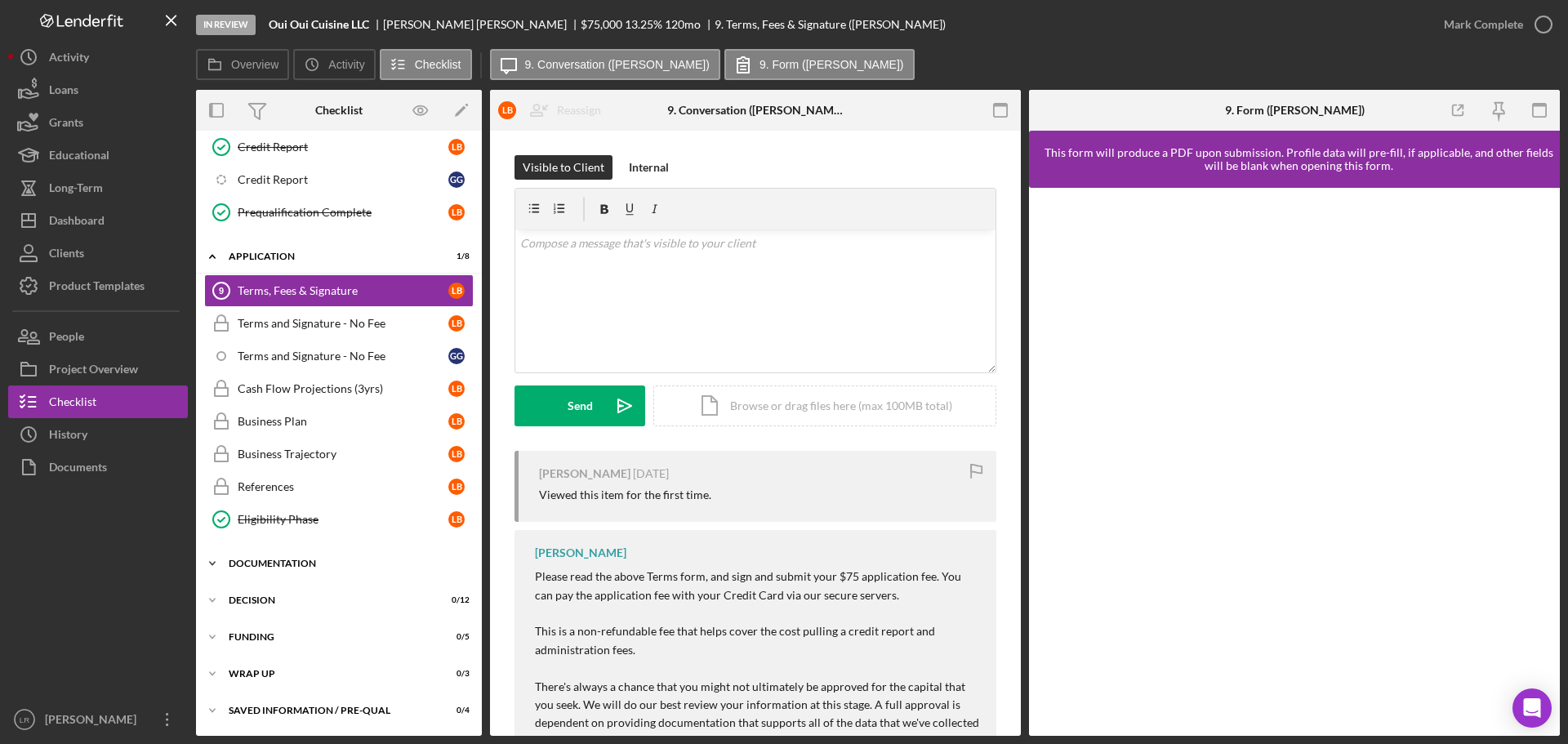
click at [277, 555] on div "Icon/Expander Documentation 3 / 20" at bounding box center [339, 563] width 286 height 32
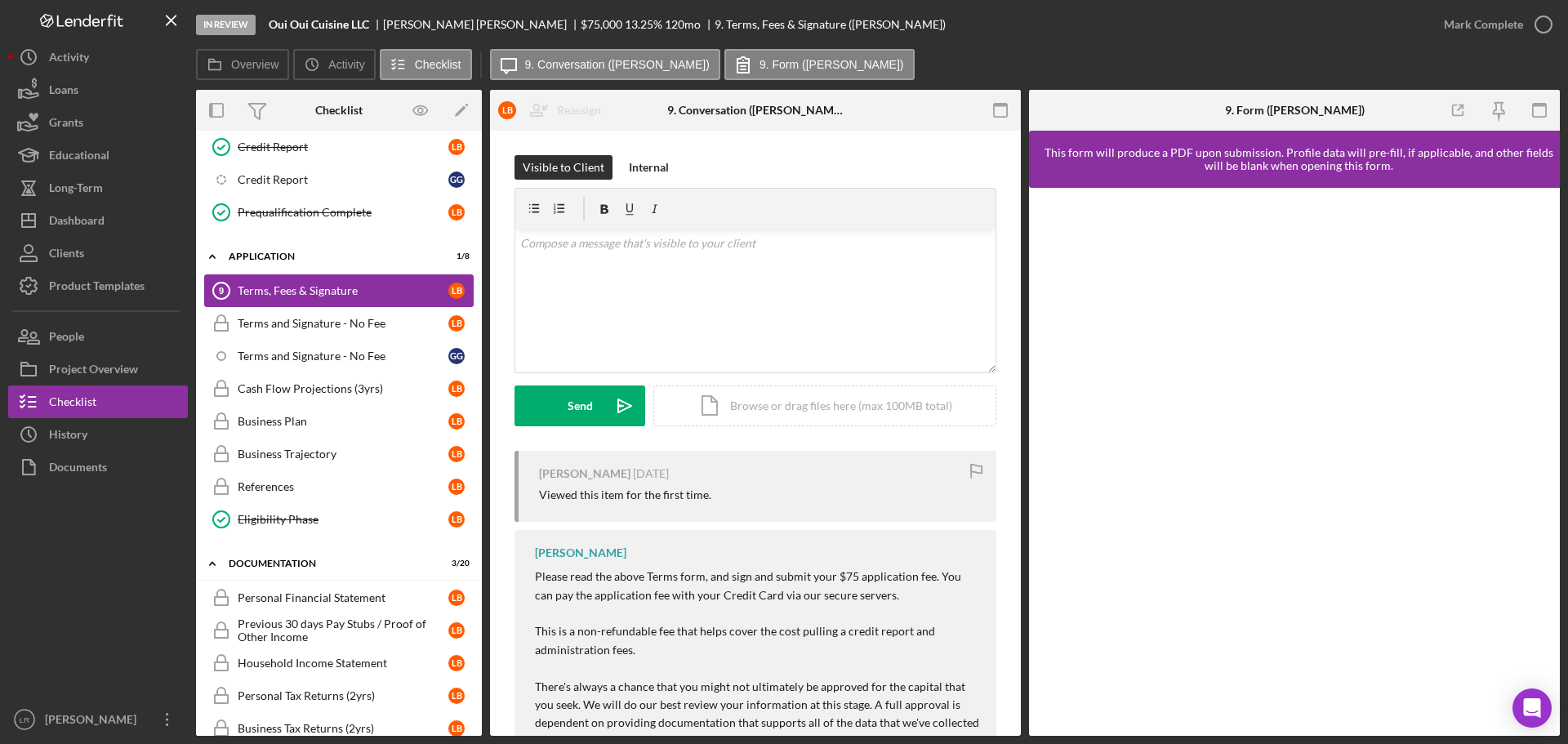
click at [326, 289] on div "Terms, Fees & Signature" at bounding box center [342, 291] width 211 height 13
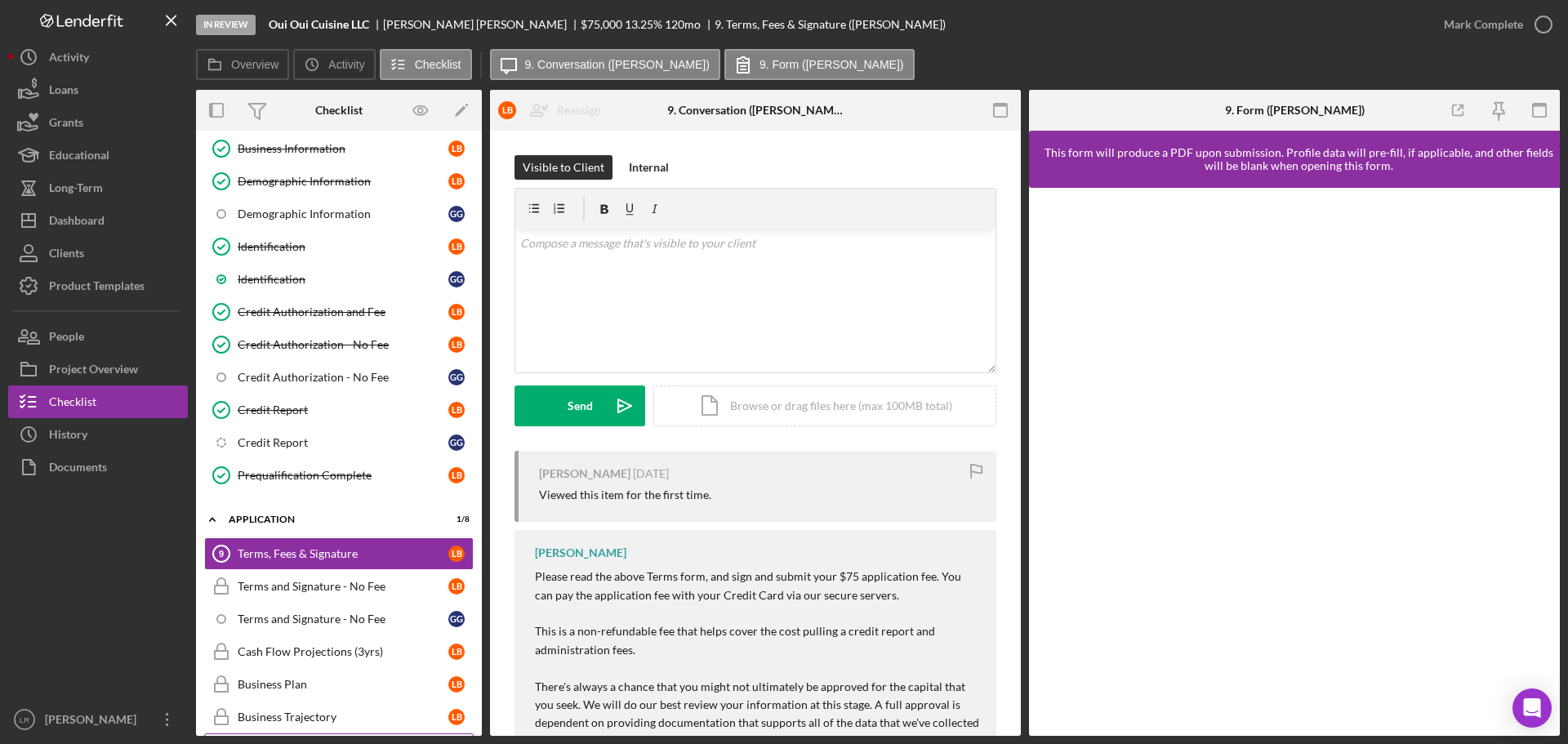
scroll to position [490, 0]
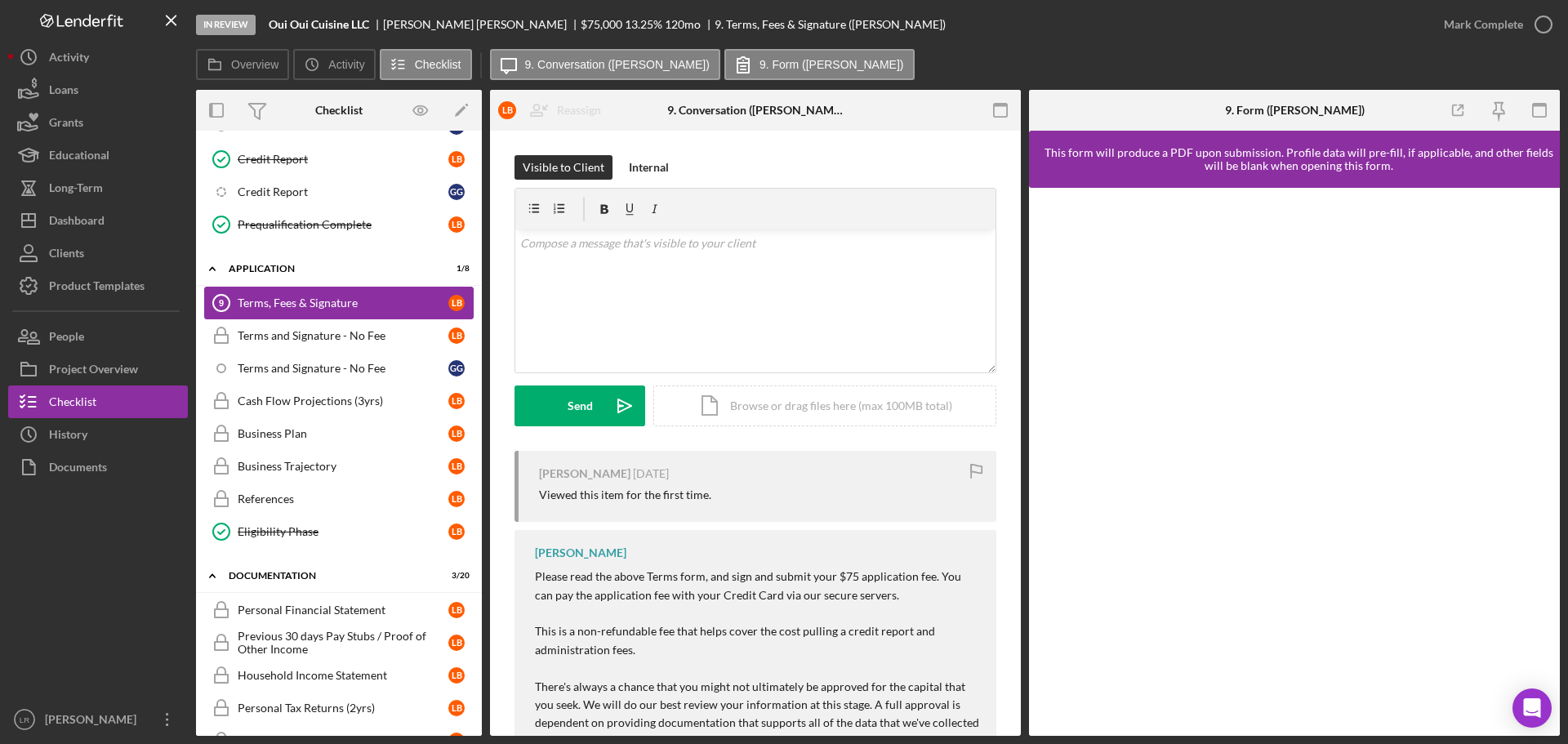
click at [352, 307] on div "Terms, Fees & Signature" at bounding box center [342, 303] width 211 height 13
click at [325, 341] on div "Terms and Signature - No Fee" at bounding box center [342, 335] width 211 height 13
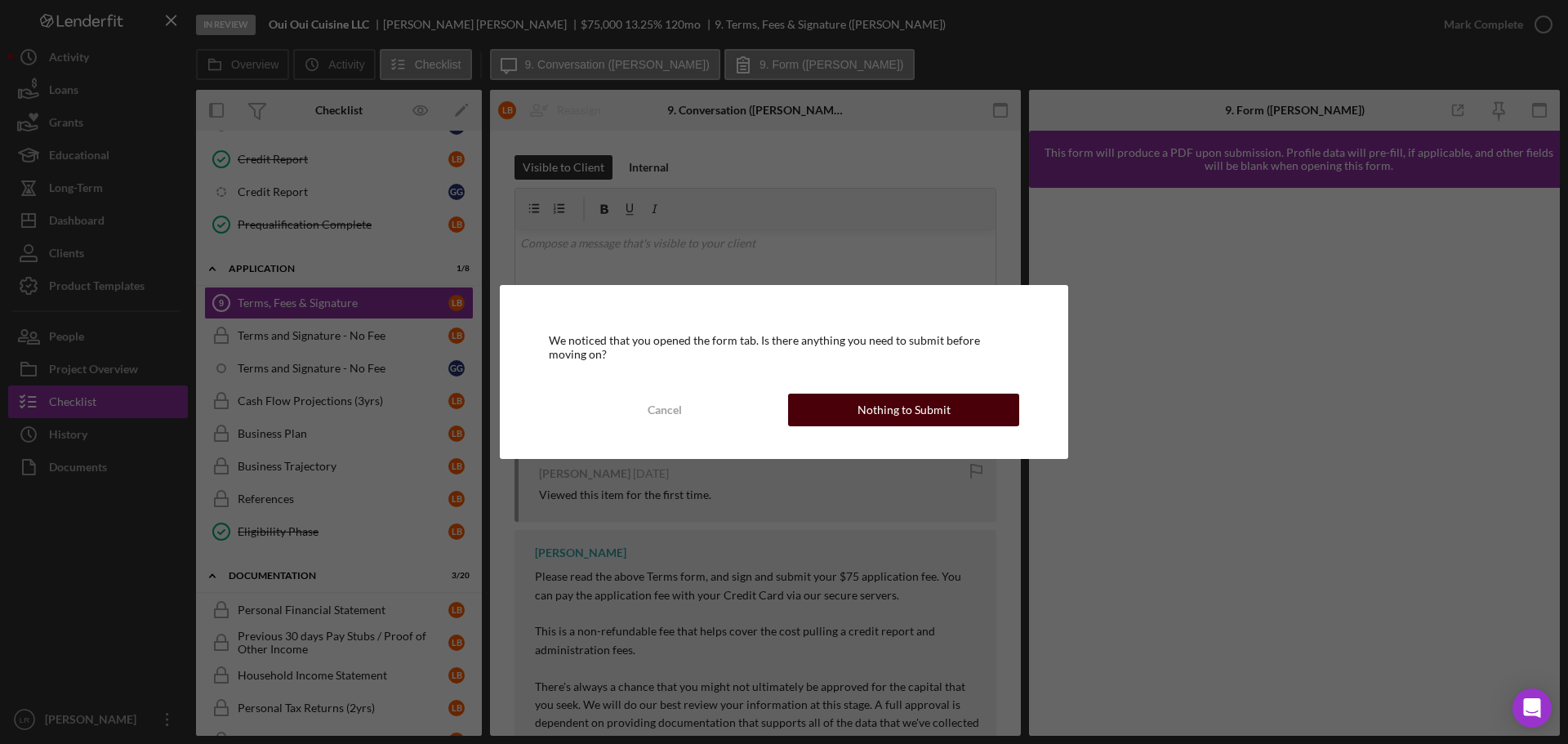
click at [877, 407] on div "Nothing to Submit" at bounding box center [904, 410] width 93 height 32
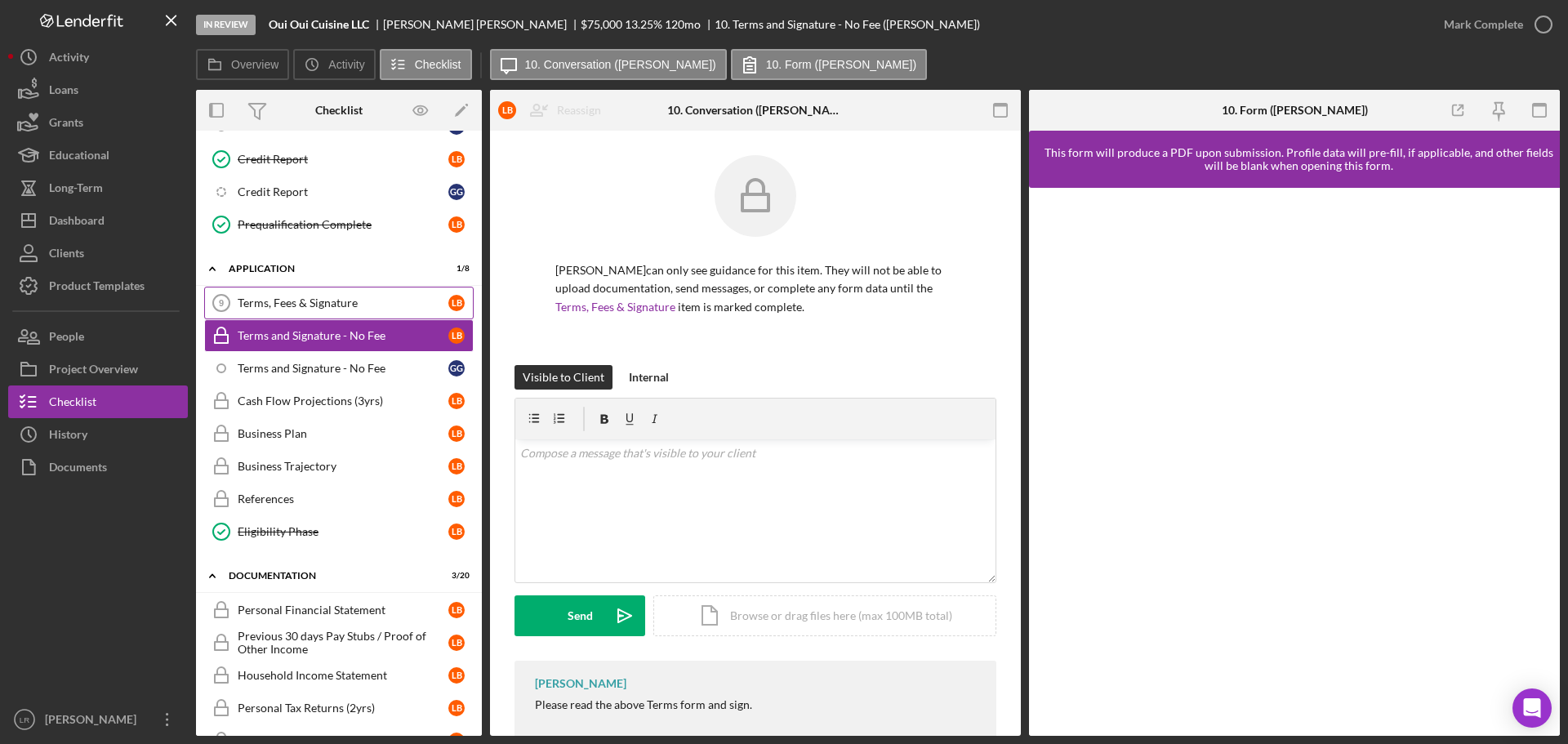
click at [354, 302] on div "Terms, Fees & Signature" at bounding box center [342, 303] width 211 height 13
